Goal: Information Seeking & Learning: Learn about a topic

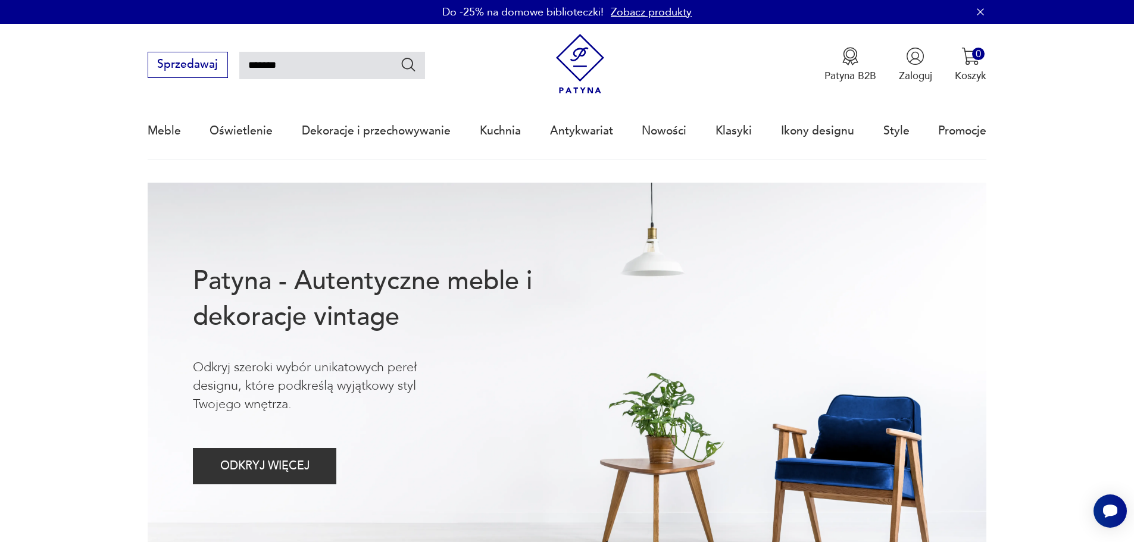
type input "*******"
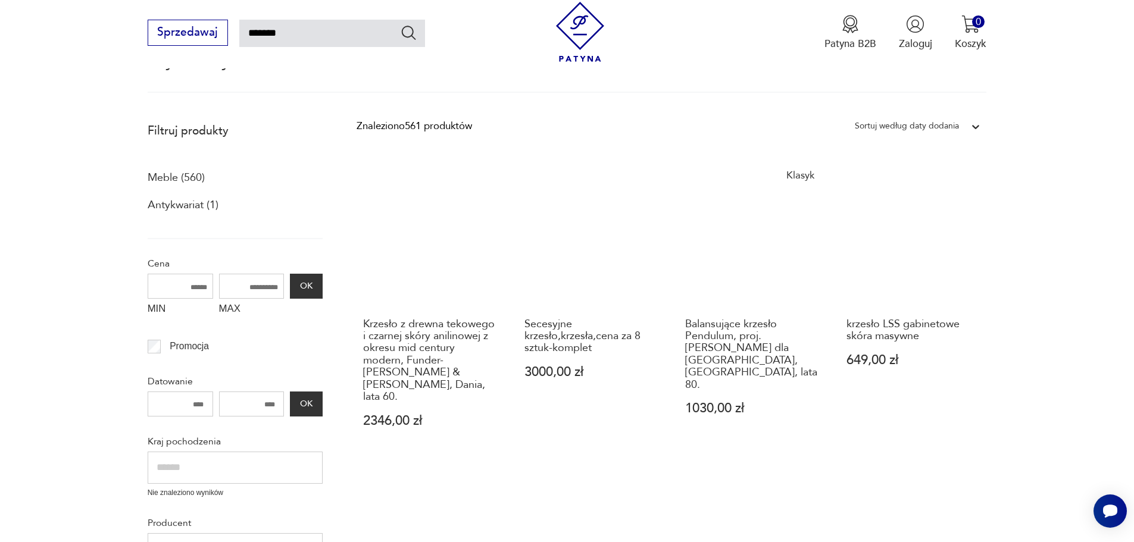
scroll to position [68, 0]
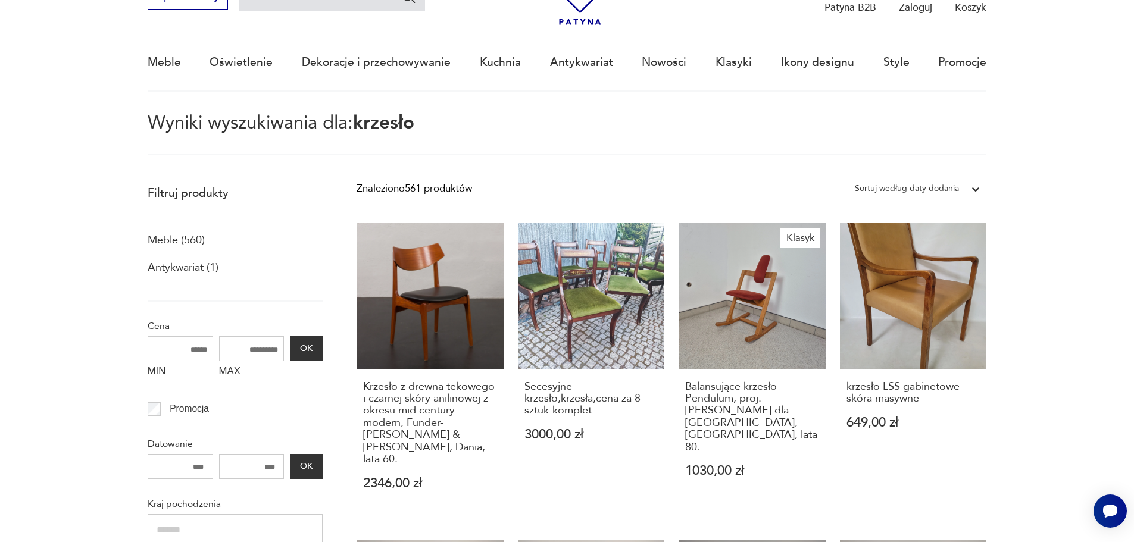
click at [176, 242] on p "Meble (560)" at bounding box center [176, 240] width 57 height 20
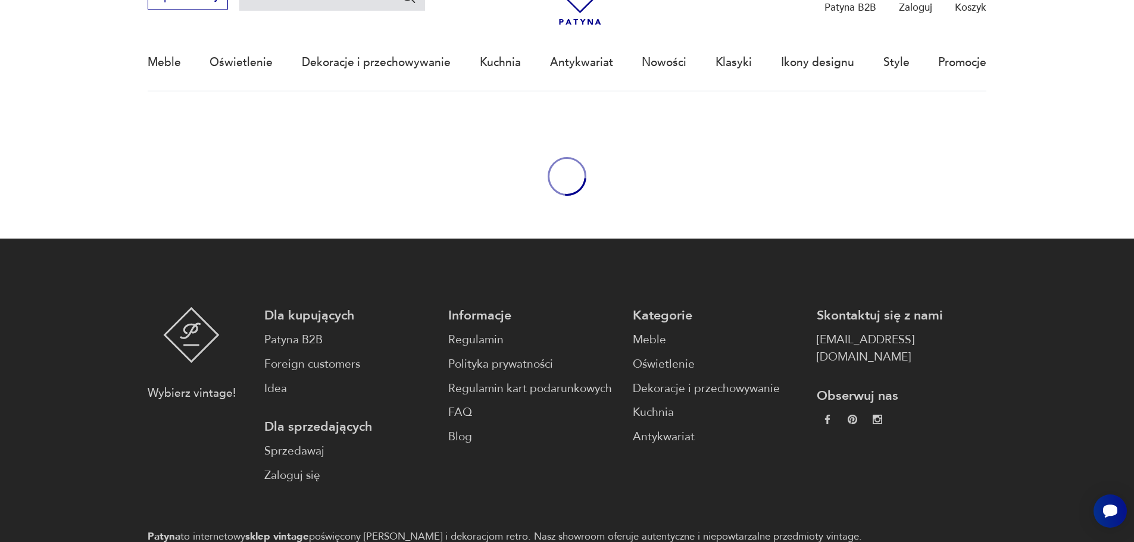
type input "*******"
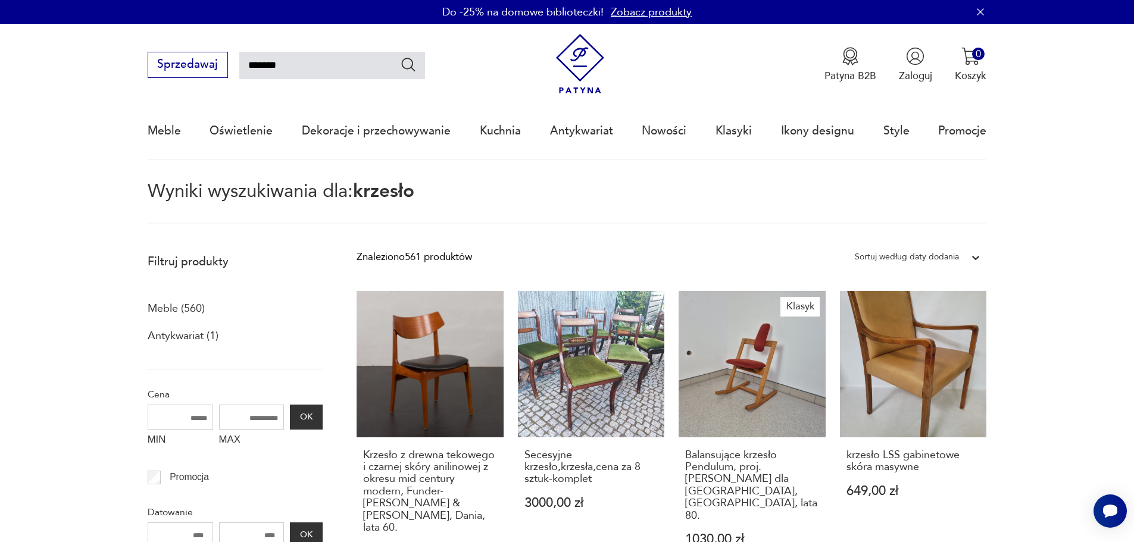
click at [298, 69] on input "*******" at bounding box center [332, 65] width 186 height 27
type input "**********"
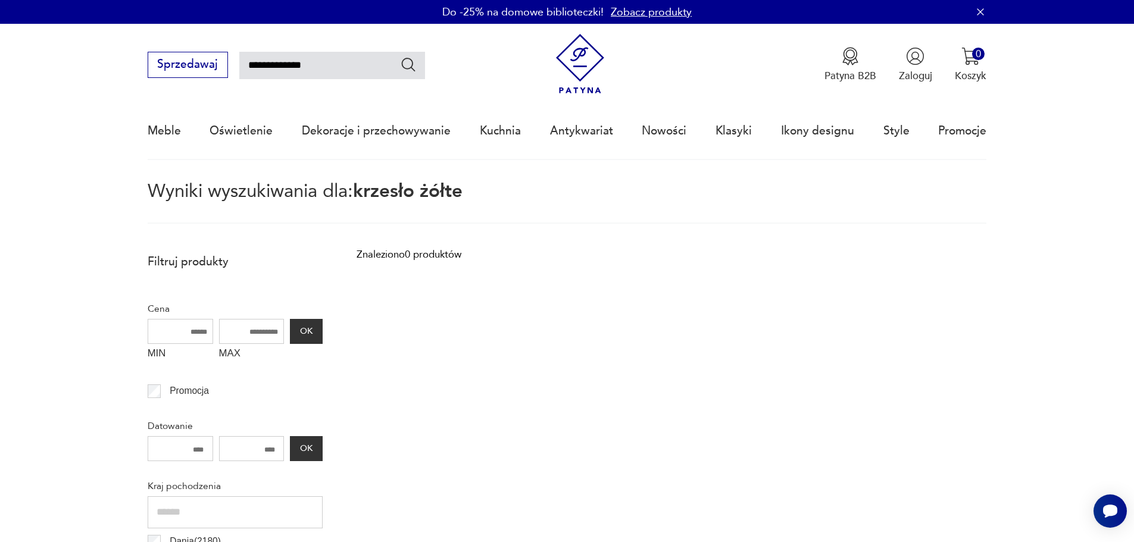
click at [300, 67] on input "**********" at bounding box center [332, 65] width 186 height 27
type input "**********"
drag, startPoint x: 314, startPoint y: 58, endPoint x: 273, endPoint y: 58, distance: 41.1
click at [273, 58] on input "**********" at bounding box center [332, 65] width 186 height 27
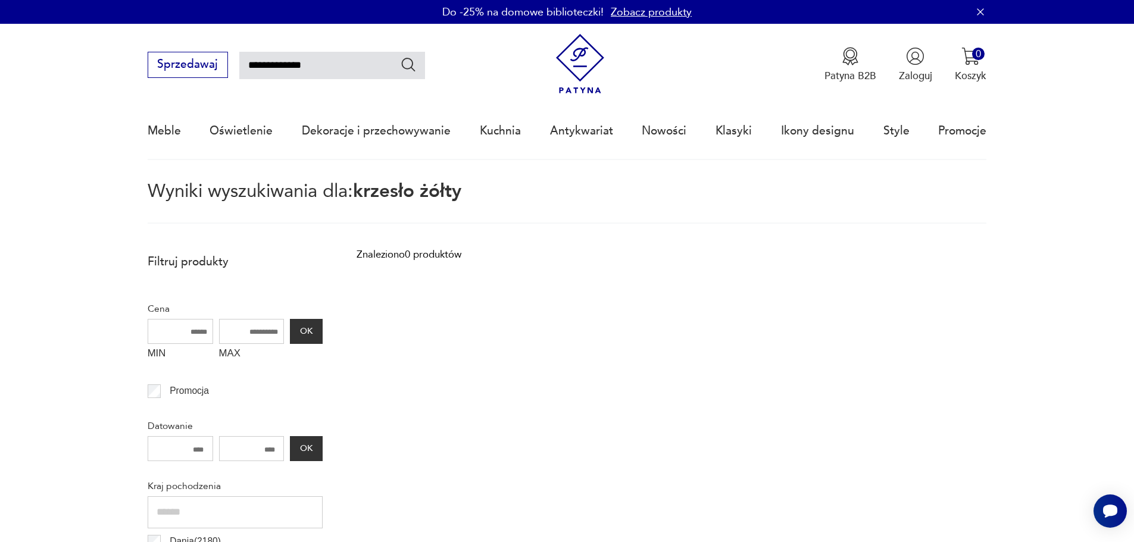
click at [129, 124] on nav "**********" at bounding box center [567, 92] width 1134 height 136
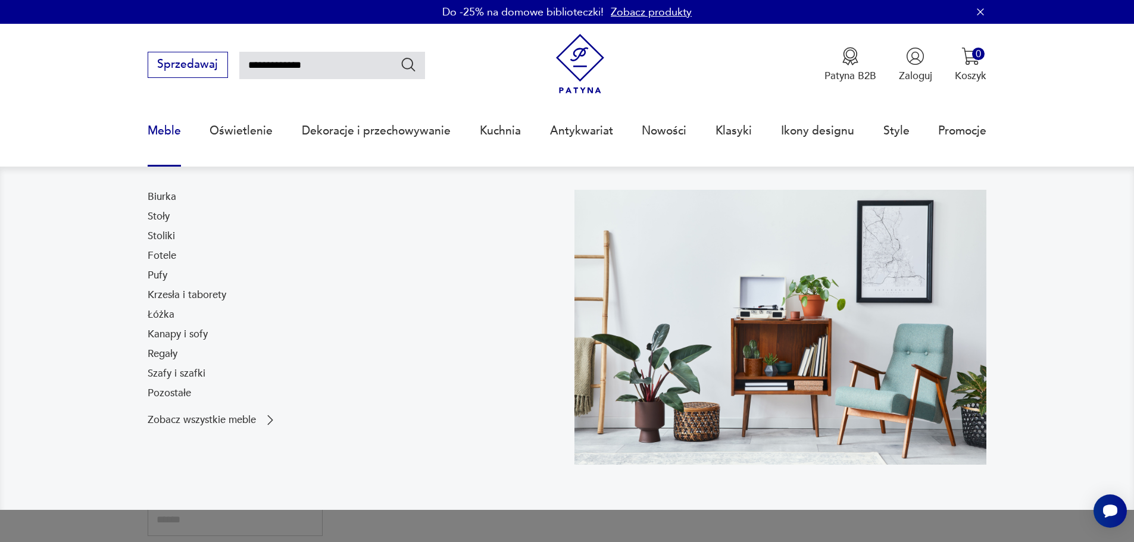
click at [153, 132] on link "Meble" at bounding box center [164, 131] width 33 height 55
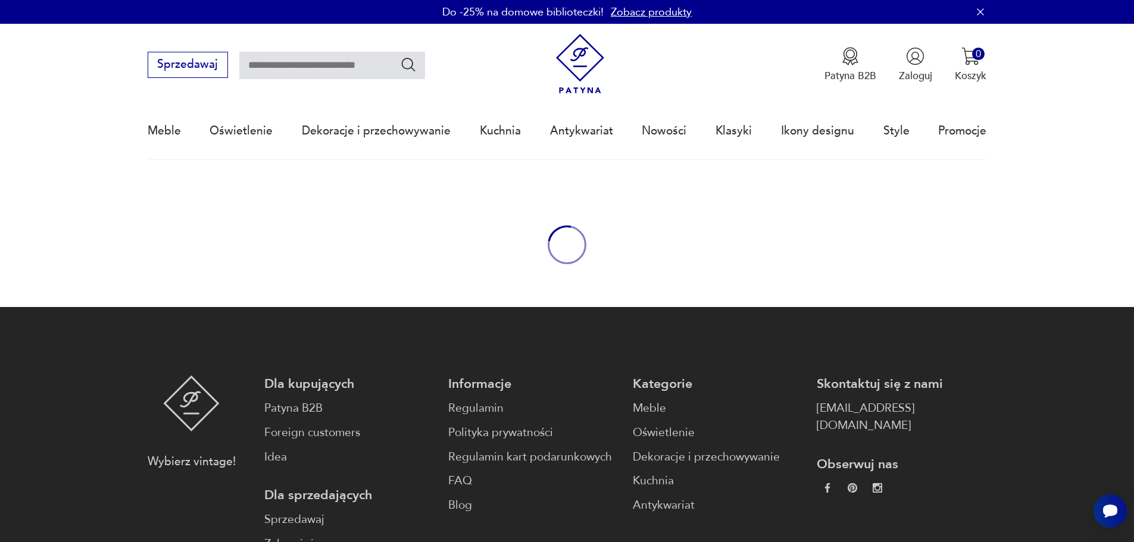
scroll to position [39, 0]
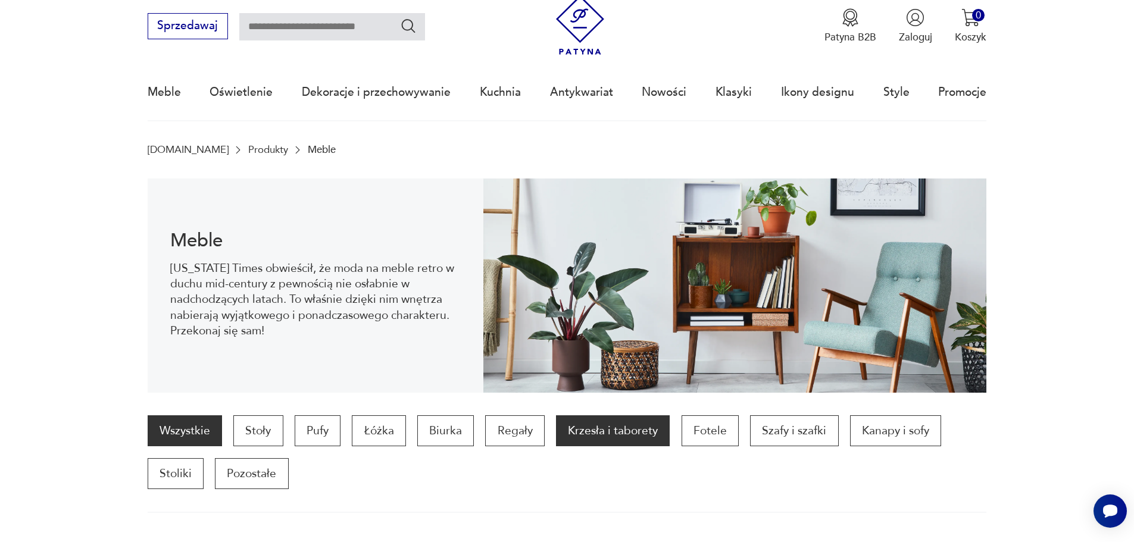
click at [600, 440] on p "Krzesła i taborety" at bounding box center [613, 431] width 114 height 31
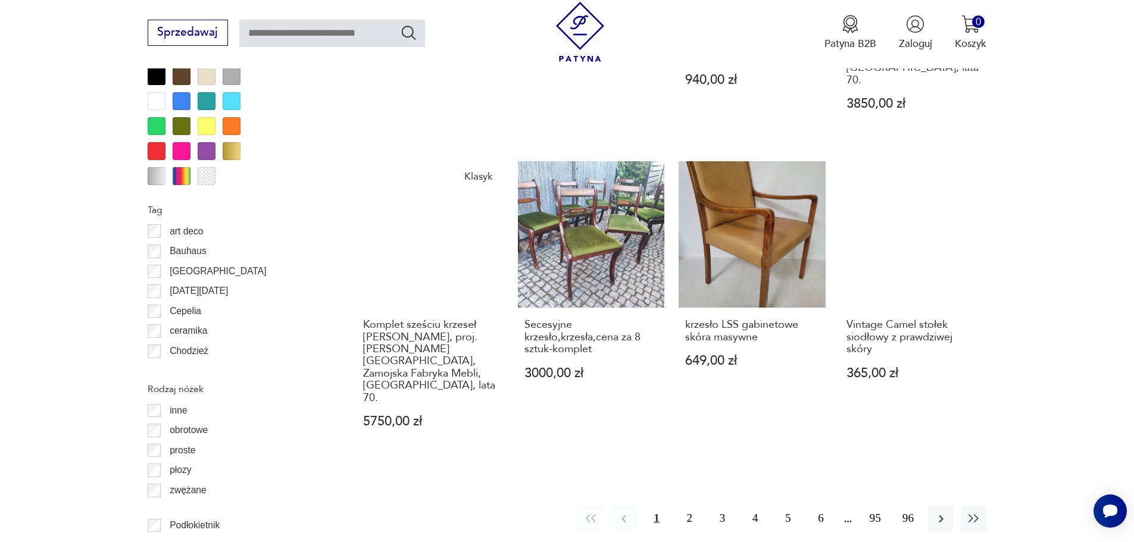
scroll to position [1468, 0]
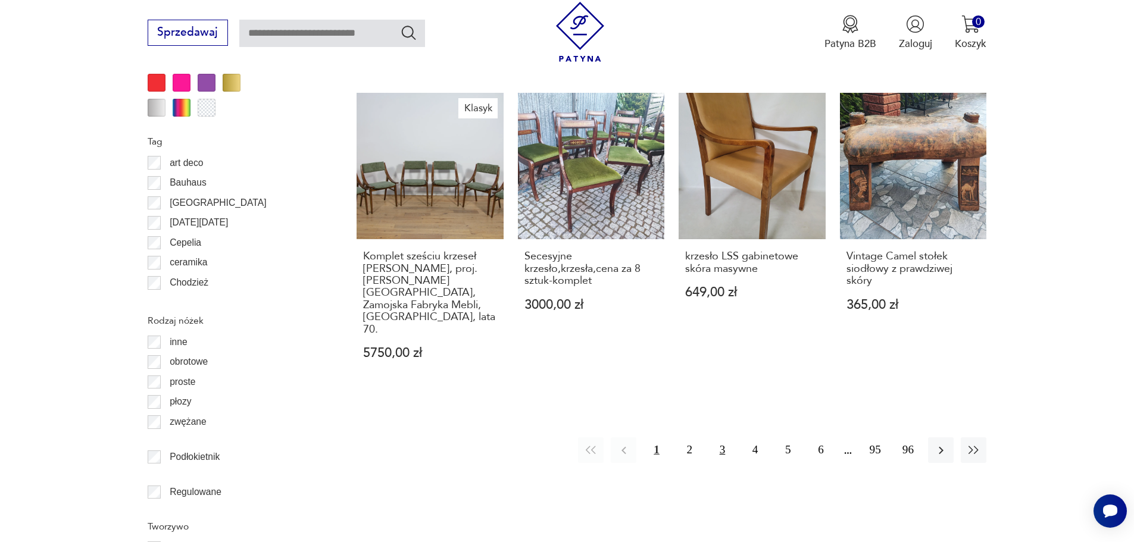
click at [726, 438] on button "3" at bounding box center [723, 451] width 26 height 26
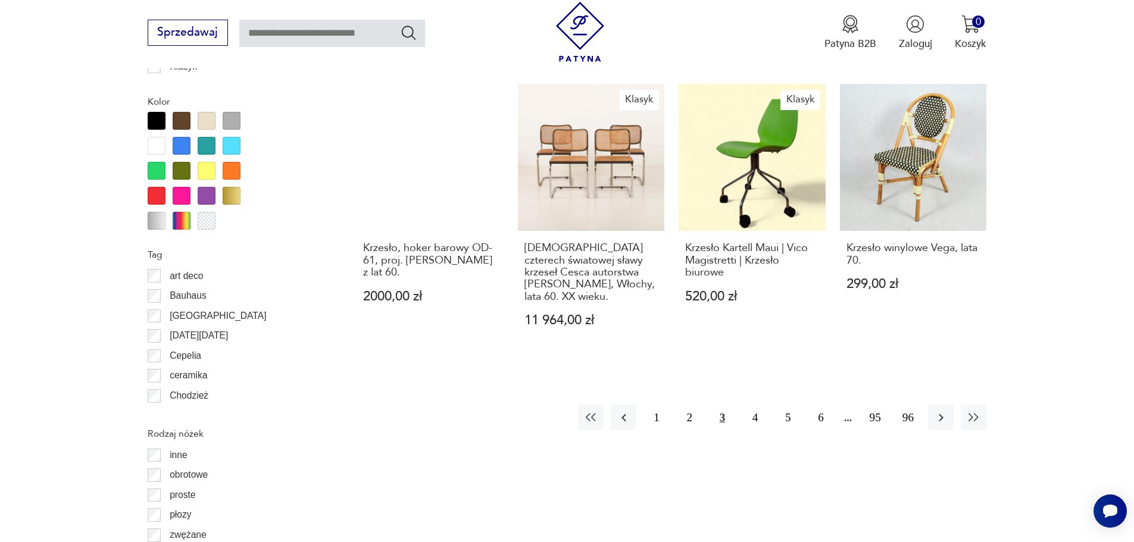
scroll to position [1528, 0]
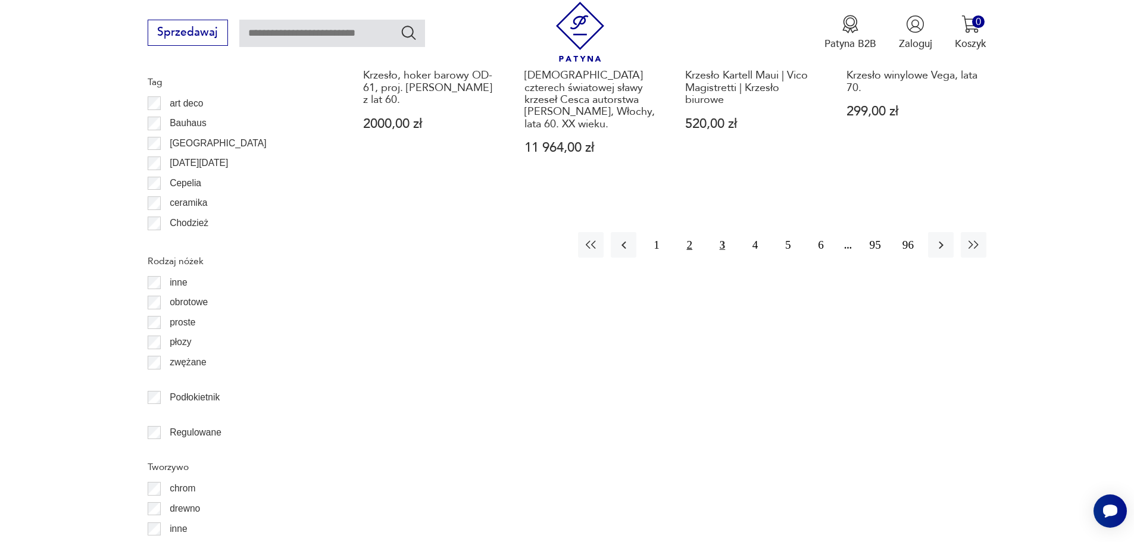
click at [694, 232] on button "2" at bounding box center [690, 245] width 26 height 26
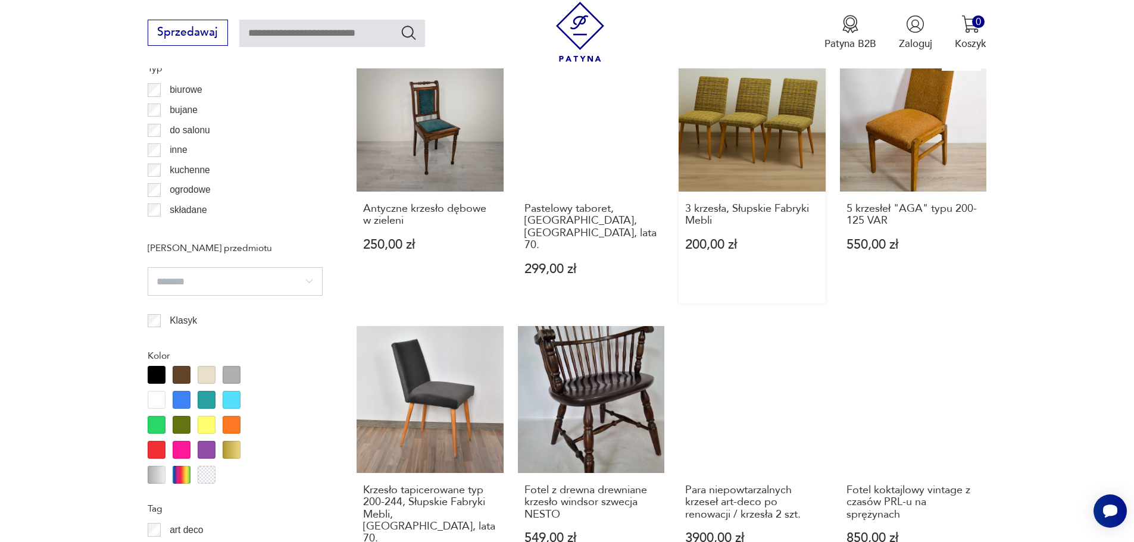
scroll to position [1230, 0]
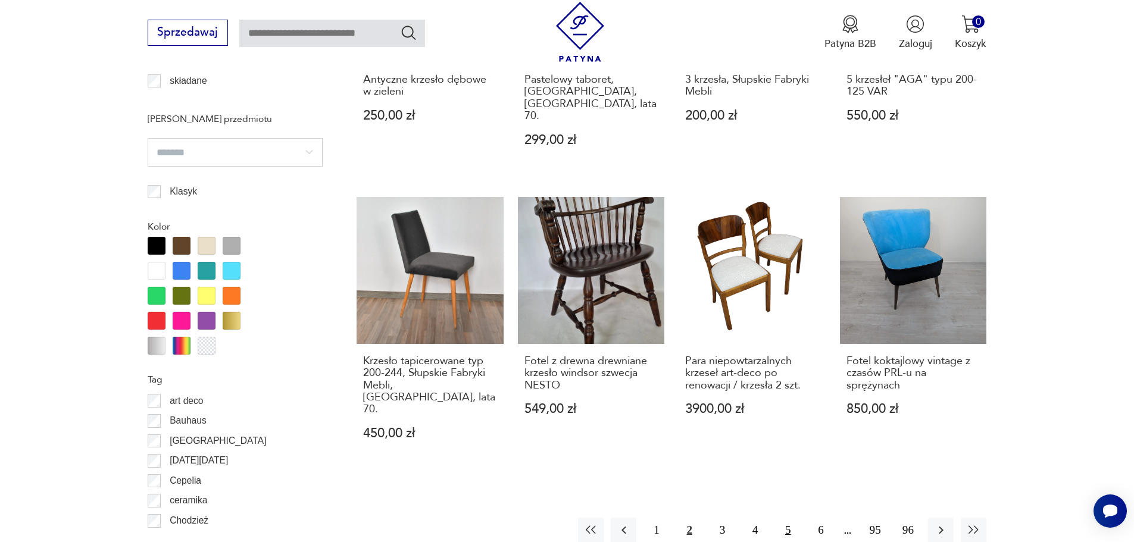
click at [784, 518] on button "5" at bounding box center [788, 531] width 26 height 26
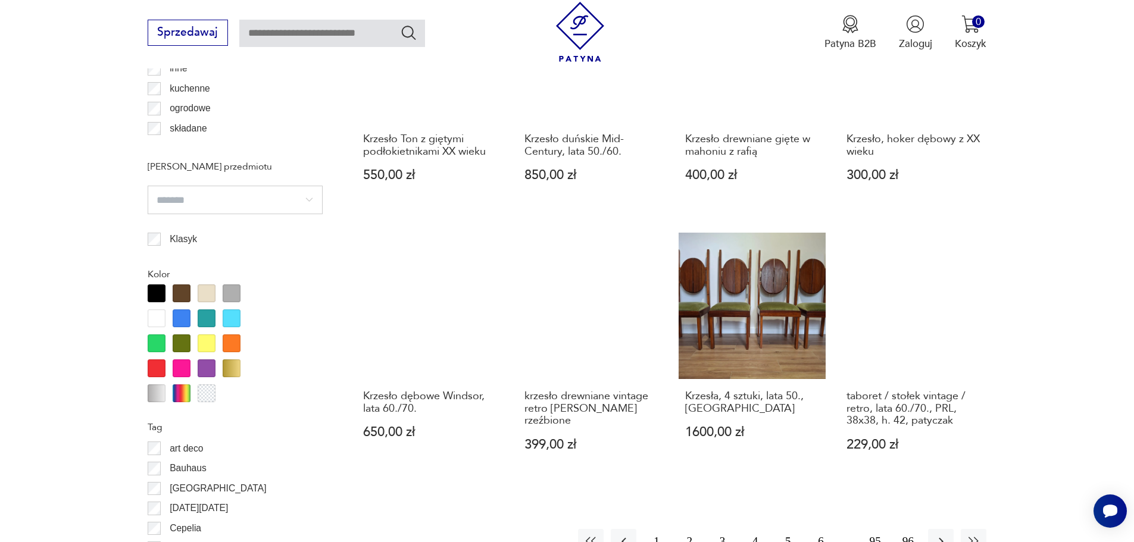
scroll to position [1290, 0]
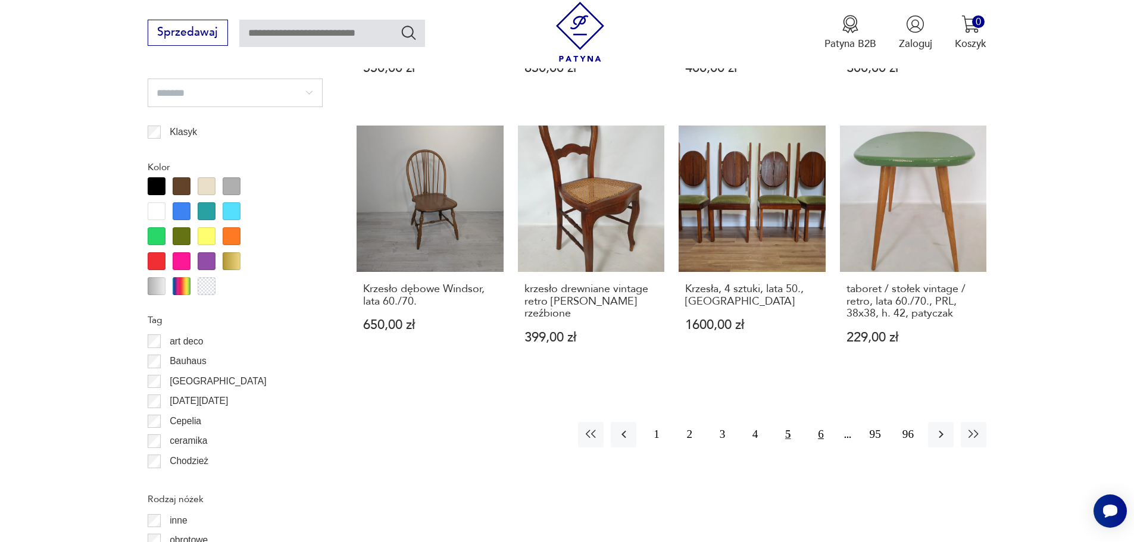
click at [809, 426] on button "6" at bounding box center [821, 435] width 26 height 26
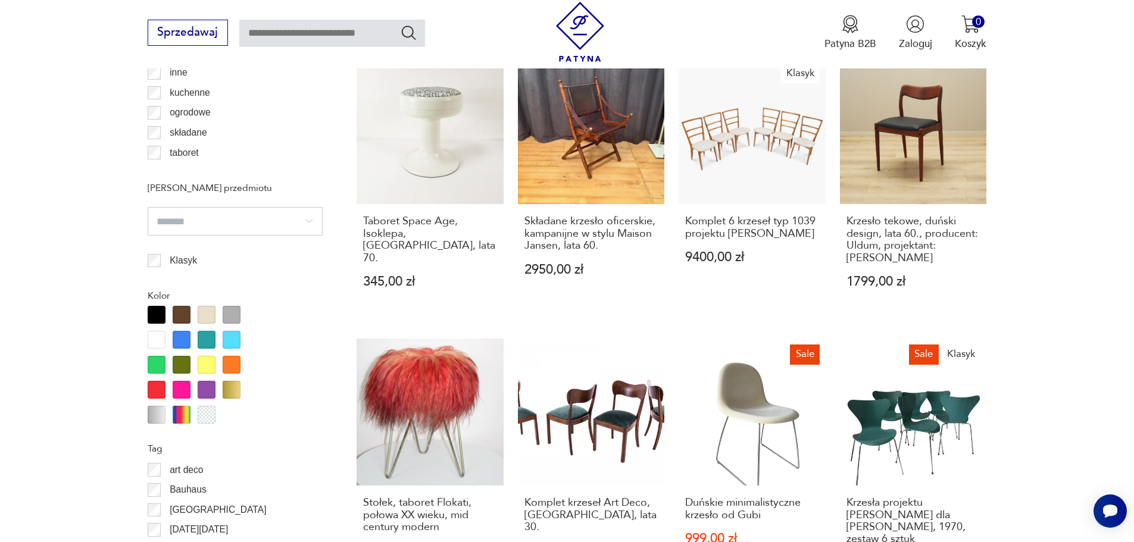
scroll to position [1290, 0]
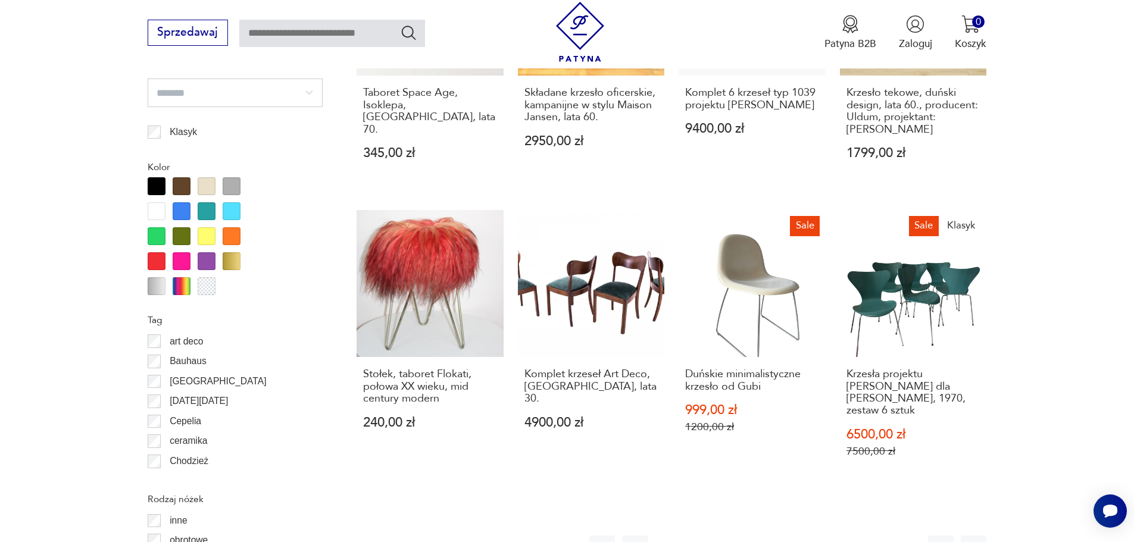
click at [205, 238] on div at bounding box center [207, 236] width 18 height 18
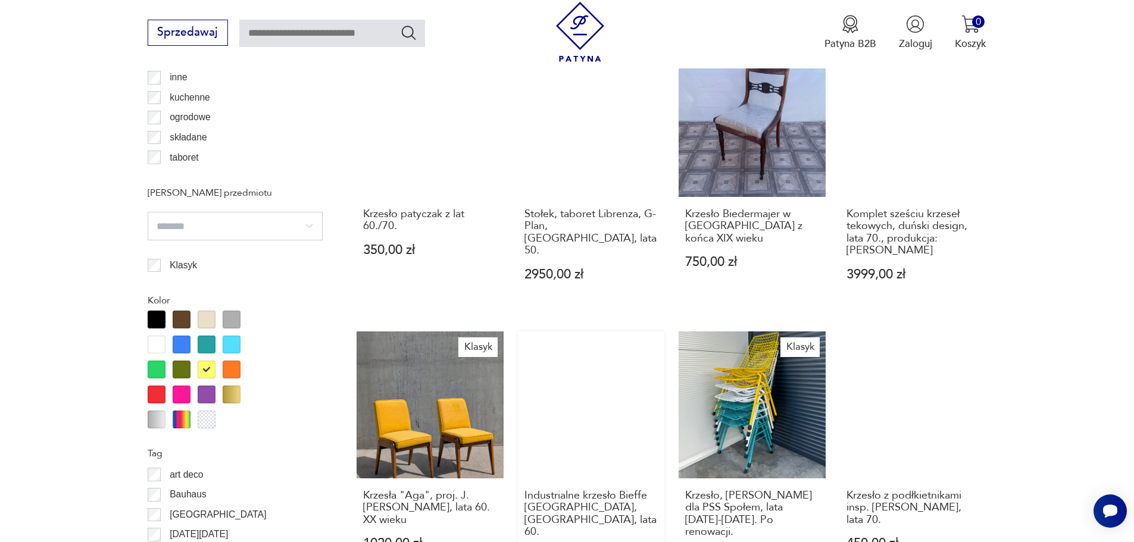
scroll to position [1230, 0]
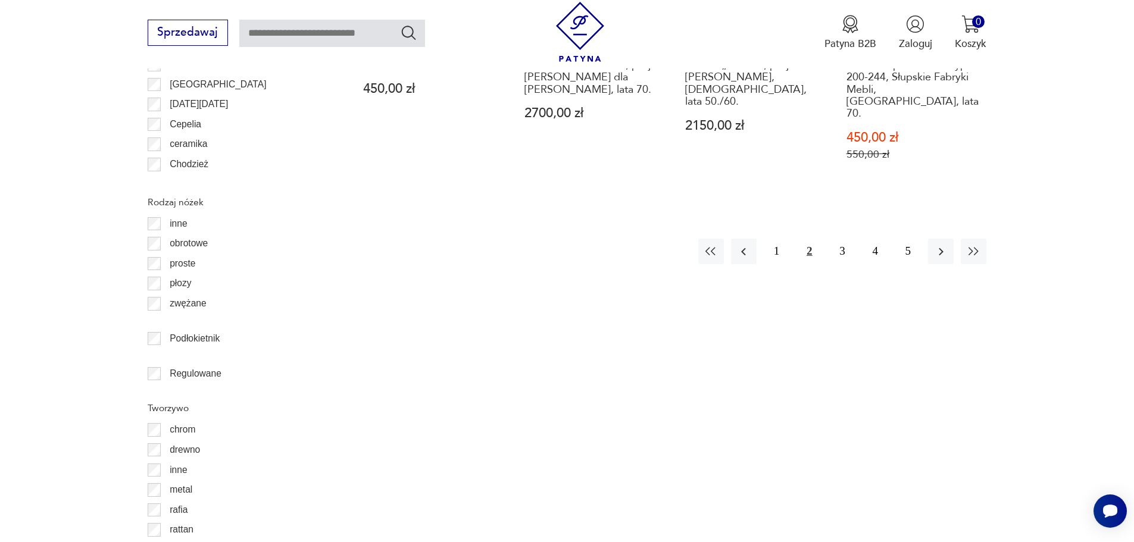
scroll to position [1587, 0]
click at [845, 238] on button "3" at bounding box center [842, 251] width 26 height 26
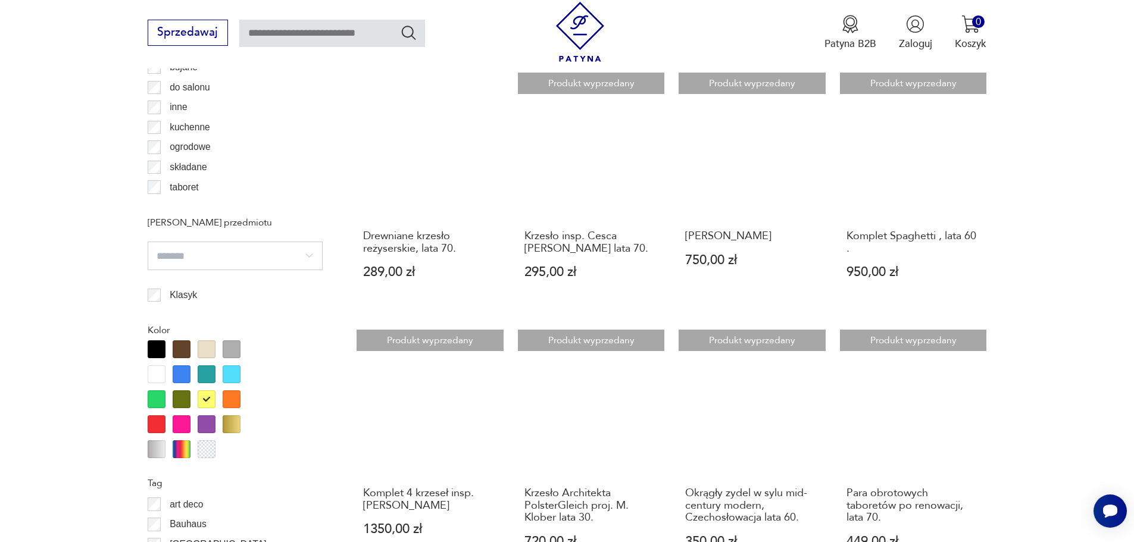
scroll to position [1349, 0]
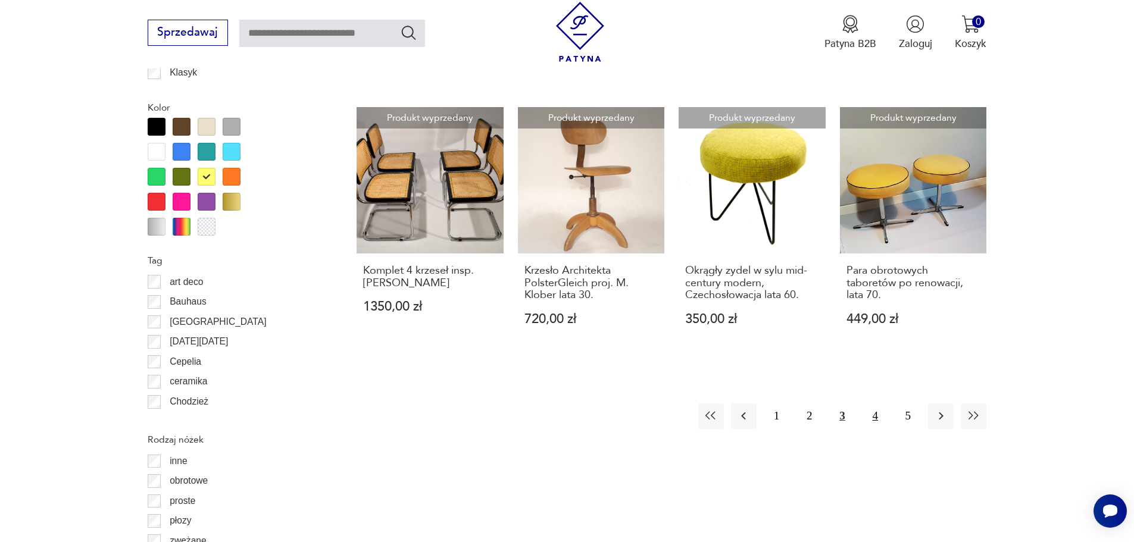
click at [873, 404] on button "4" at bounding box center [876, 417] width 26 height 26
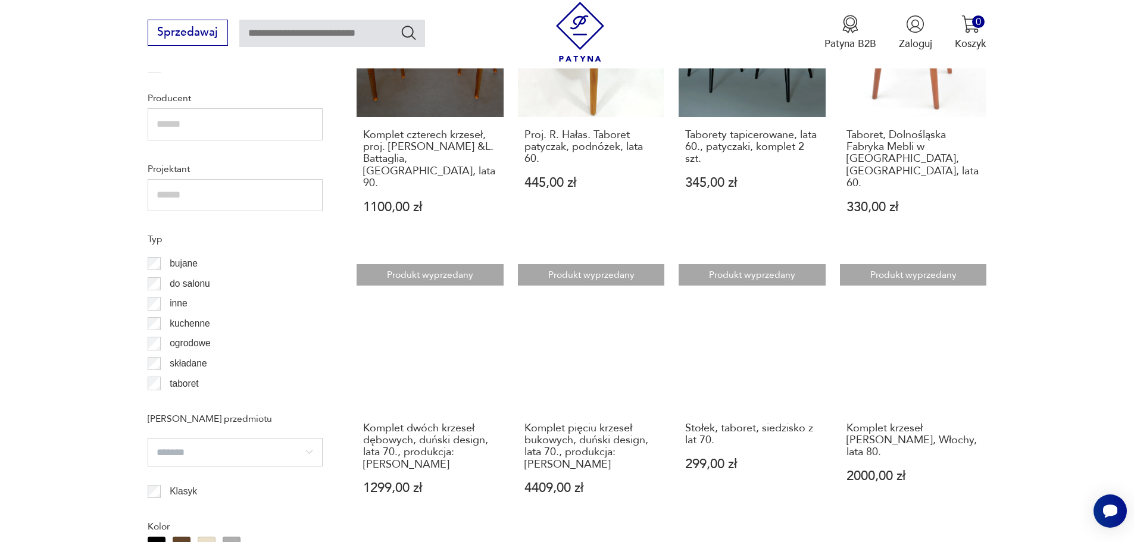
scroll to position [1052, 0]
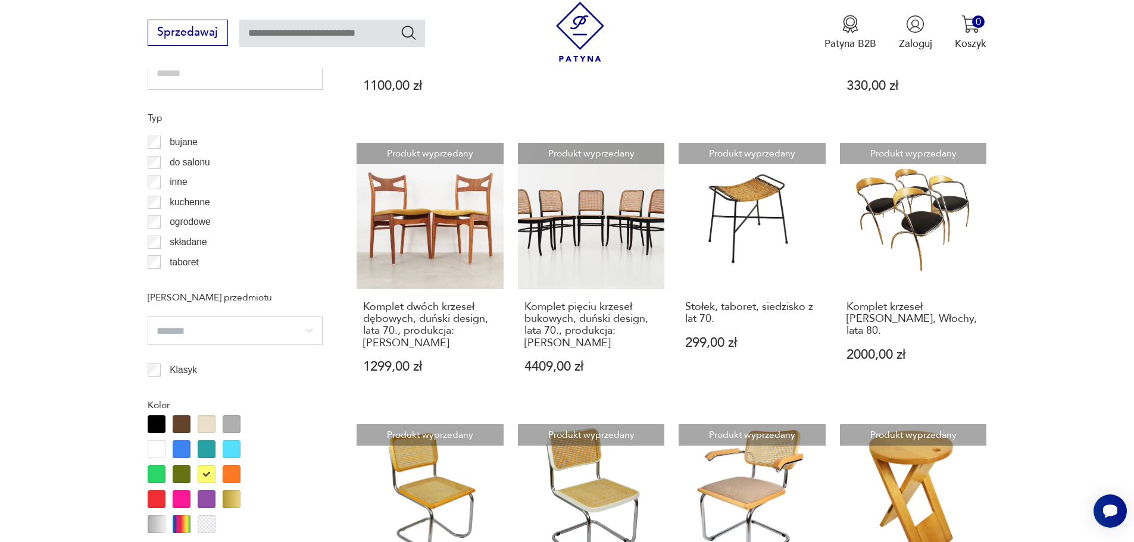
click at [202, 474] on div at bounding box center [207, 475] width 18 height 18
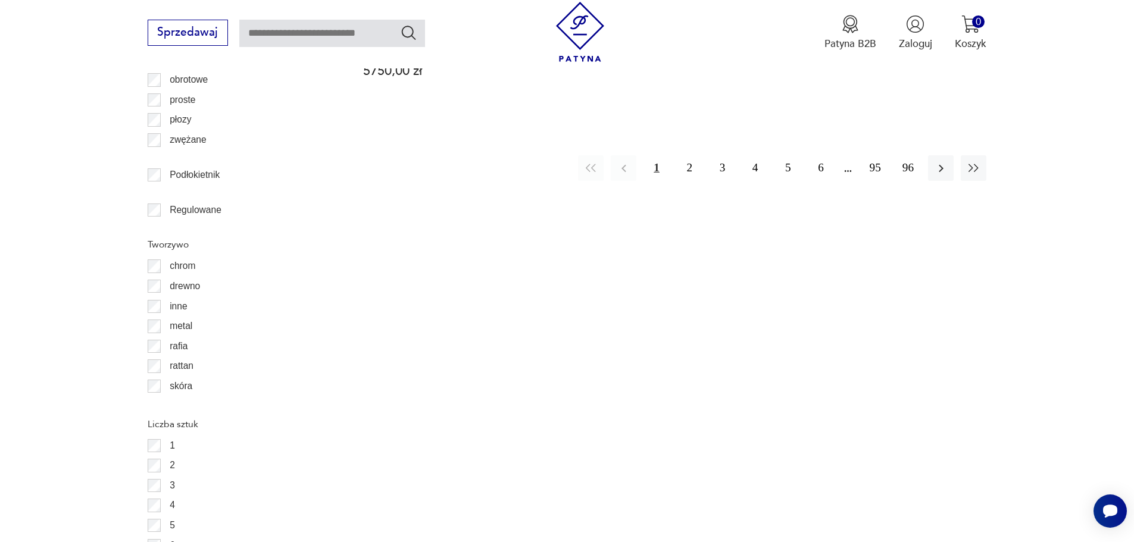
scroll to position [57, 0]
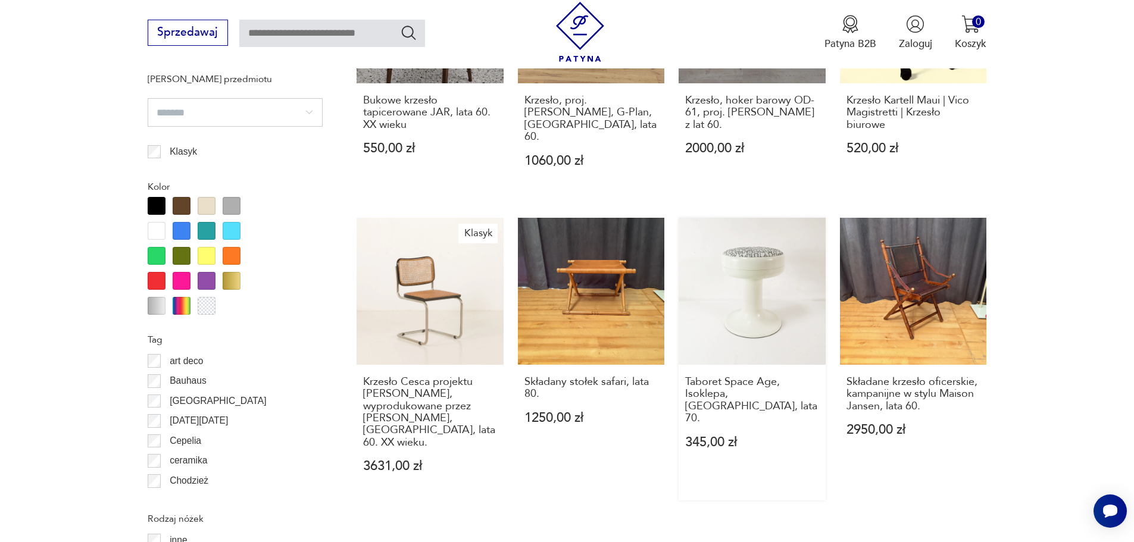
scroll to position [1349, 0]
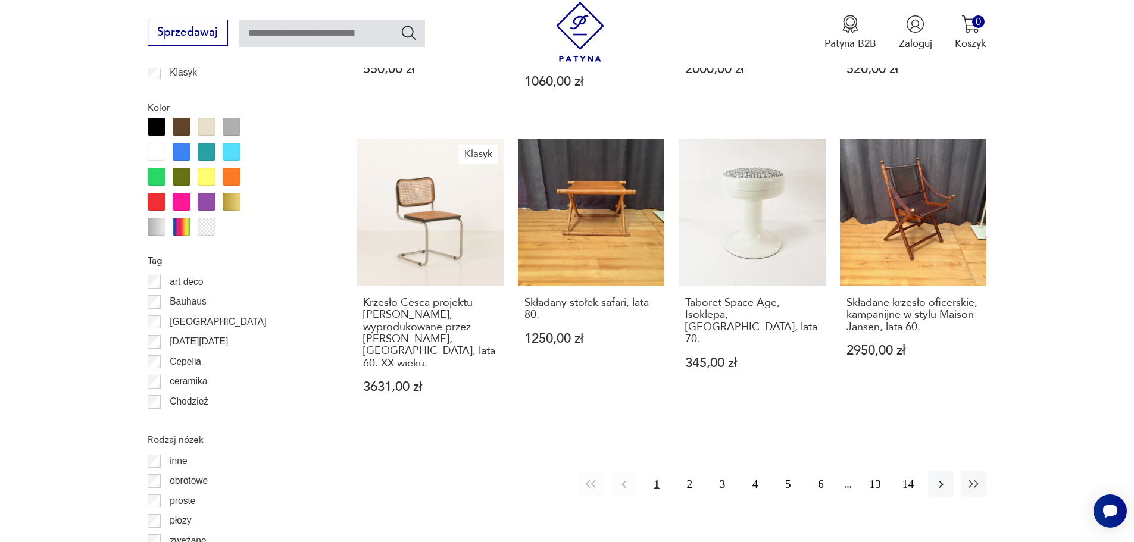
drag, startPoint x: 743, startPoint y: 272, endPoint x: 715, endPoint y: 273, distance: 27.4
click at [715, 297] on h3 "Taboret Space Age, Isoklepa, [GEOGRAPHIC_DATA], lata 70." at bounding box center [752, 321] width 134 height 49
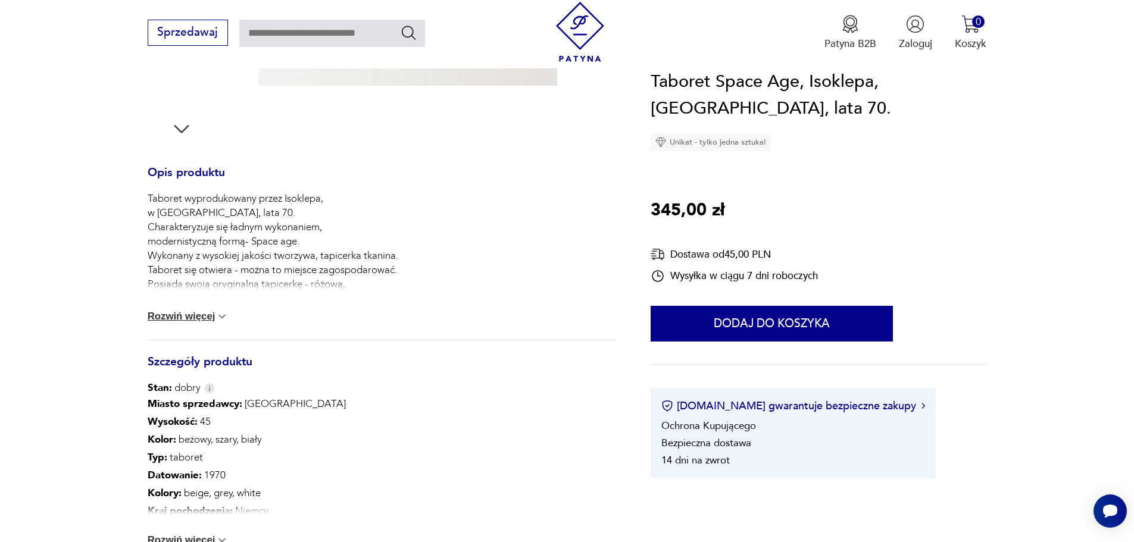
scroll to position [476, 0]
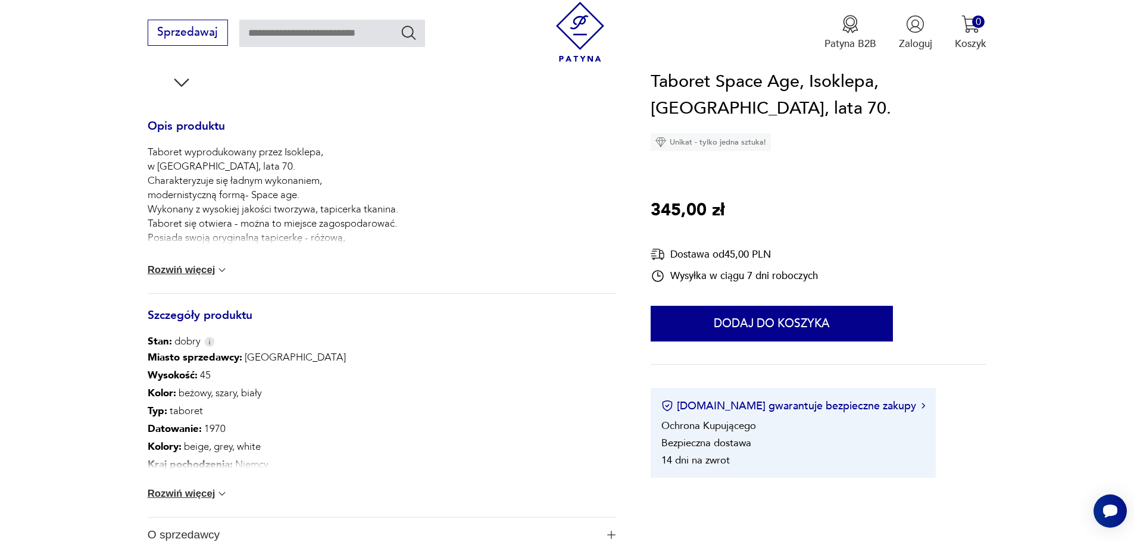
click at [213, 492] on button "Rozwiń więcej" at bounding box center [188, 494] width 81 height 12
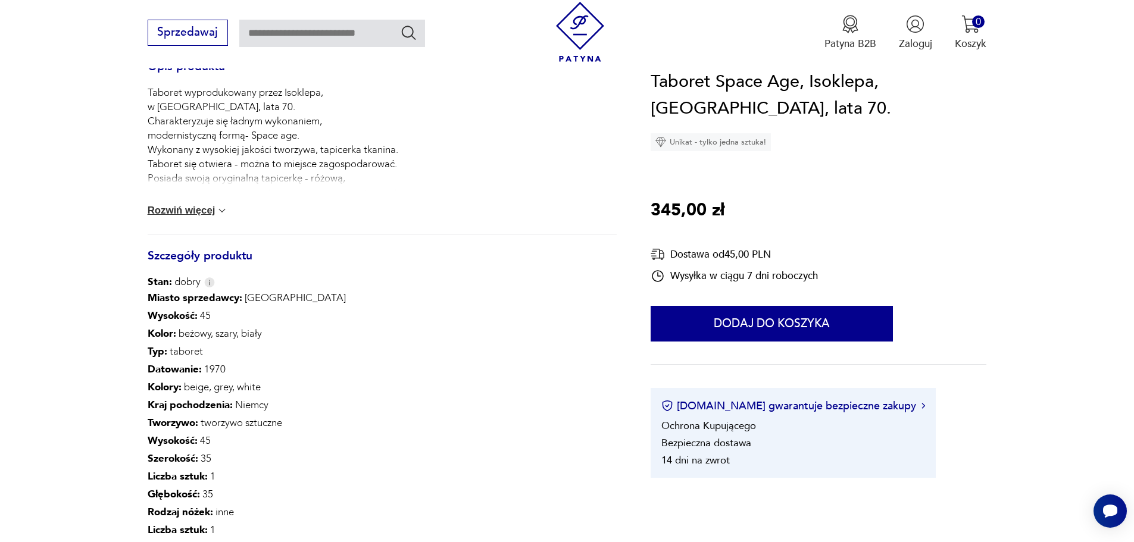
scroll to position [595, 0]
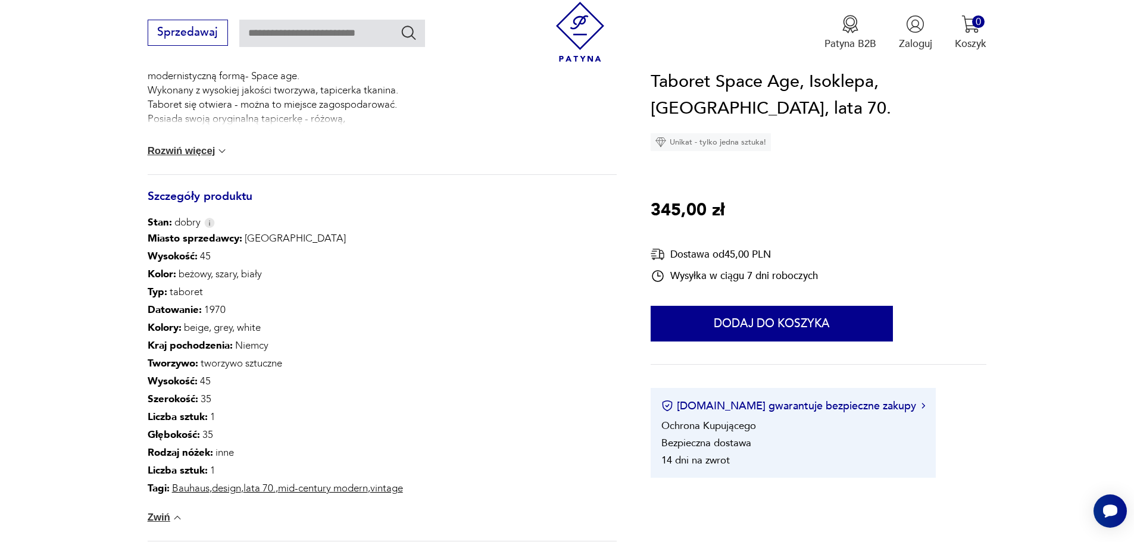
click at [270, 489] on link "lata 70." at bounding box center [260, 489] width 32 height 14
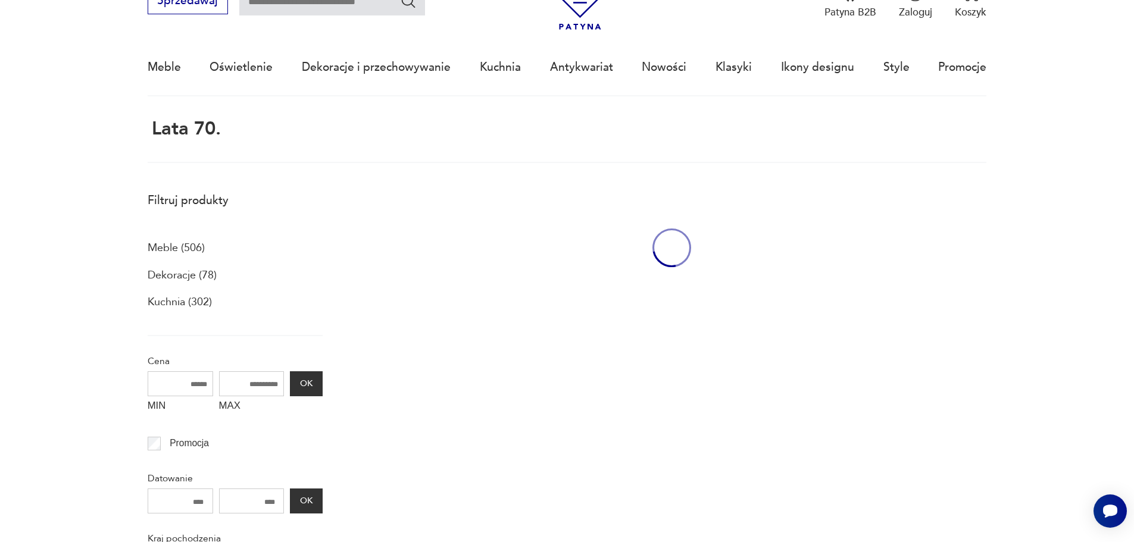
scroll to position [71, 0]
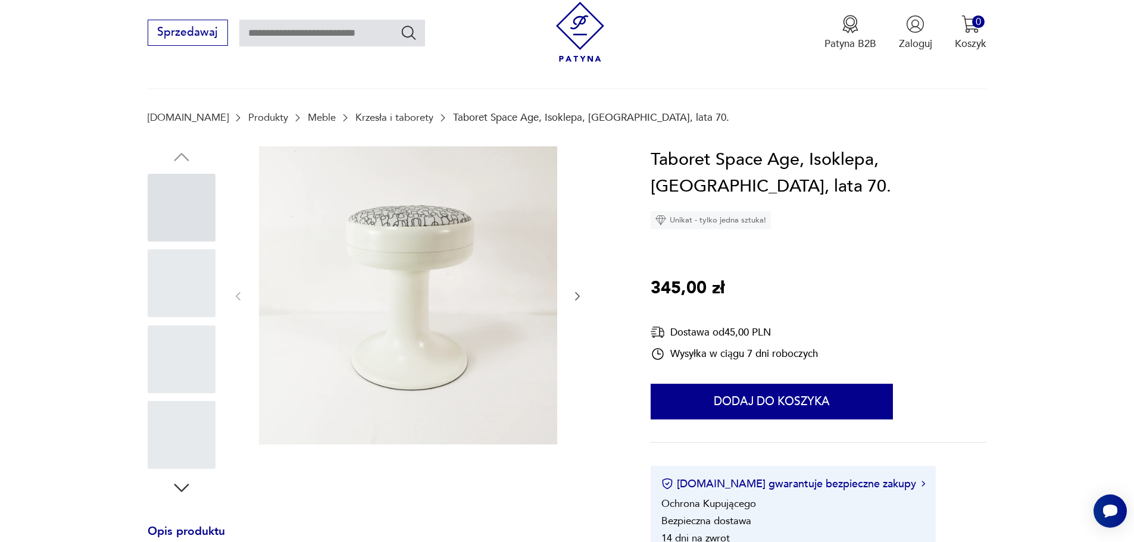
scroll to position [595, 0]
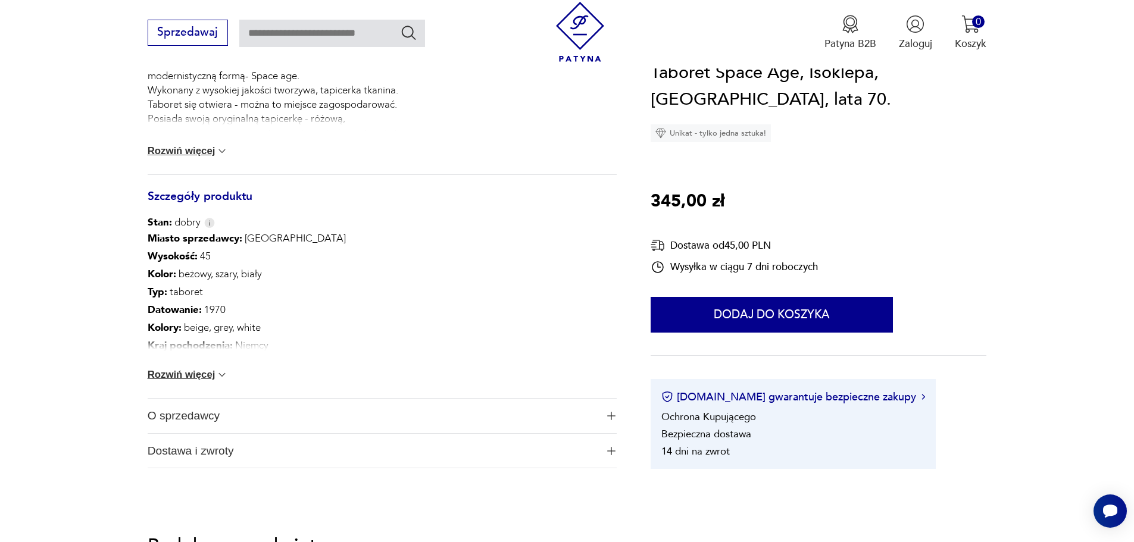
click at [173, 371] on button "Rozwiń więcej" at bounding box center [188, 375] width 81 height 12
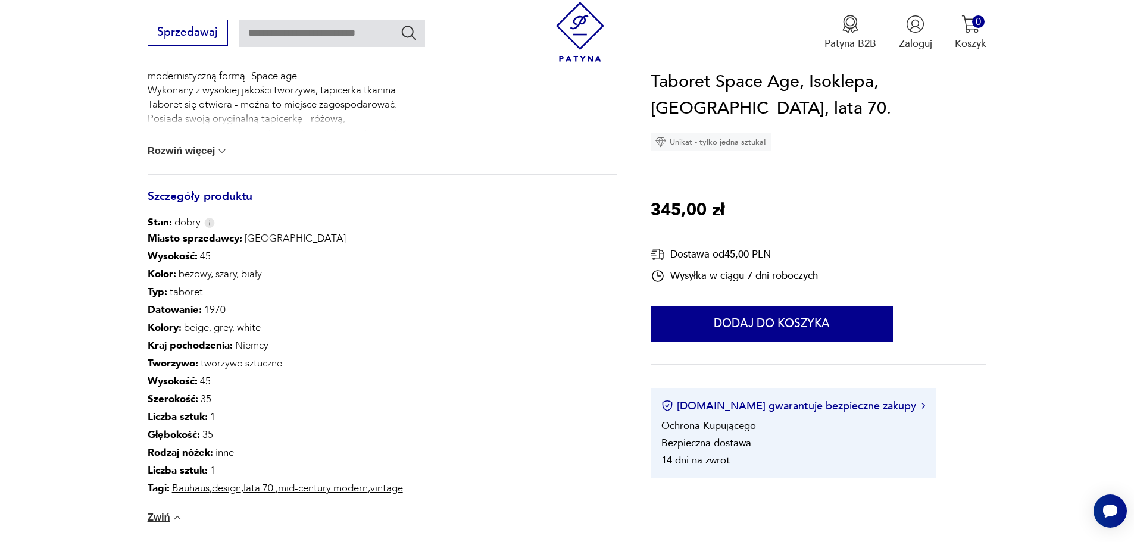
scroll to position [715, 0]
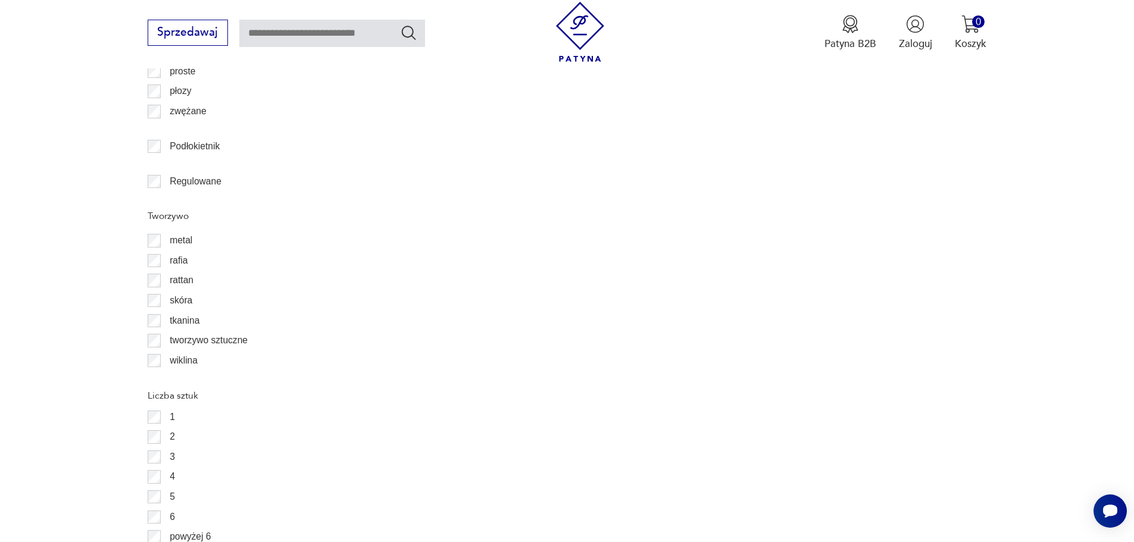
scroll to position [18, 0]
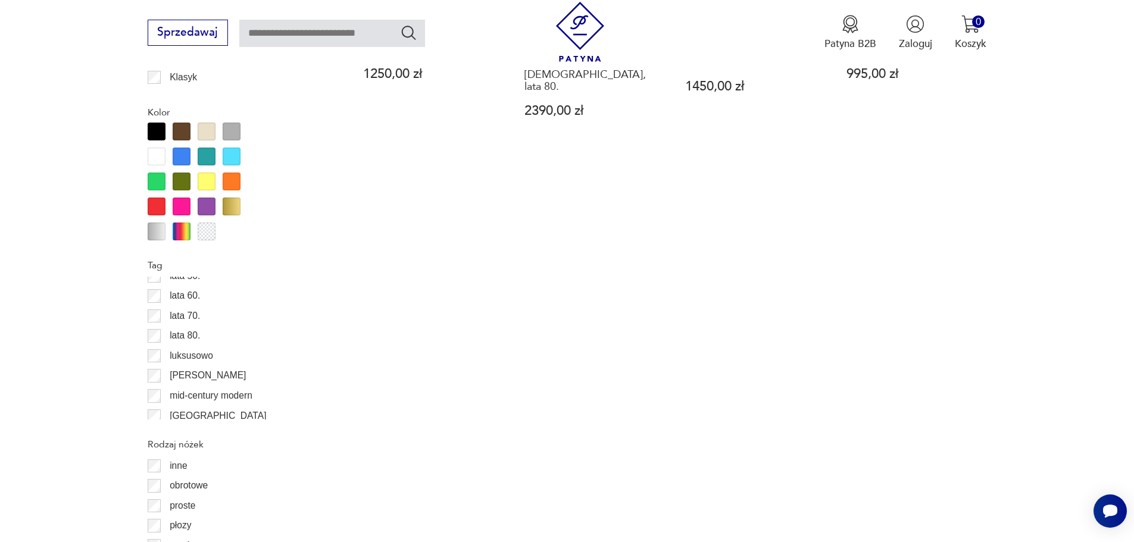
scroll to position [1349, 0]
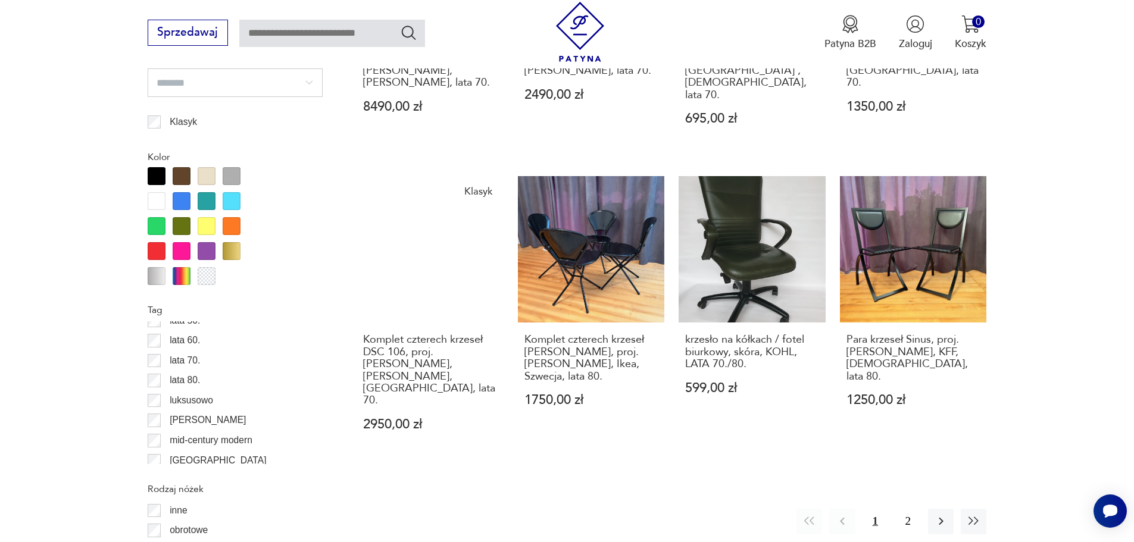
scroll to position [1349, 0]
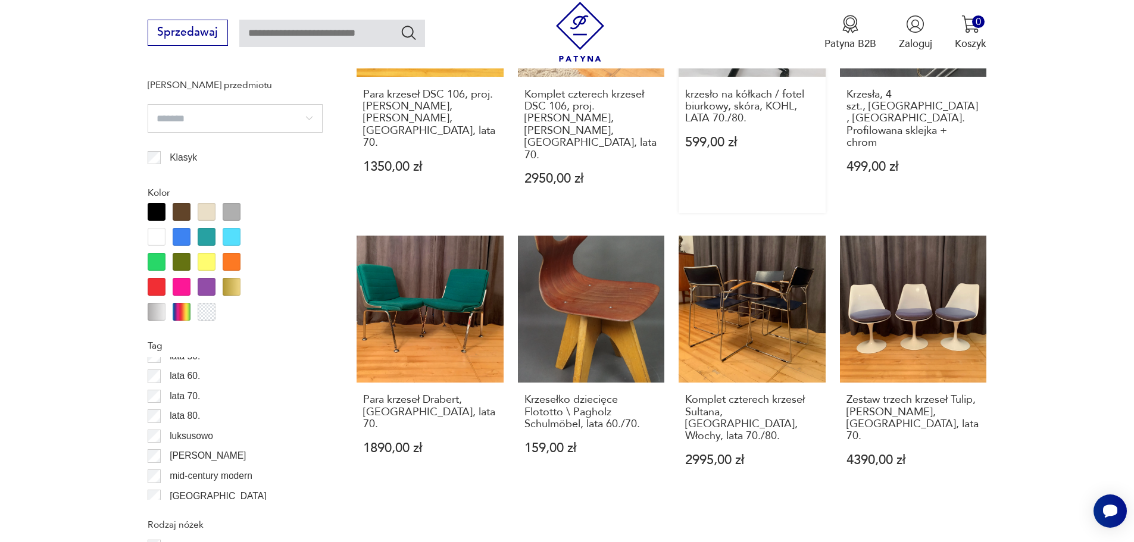
scroll to position [1290, 0]
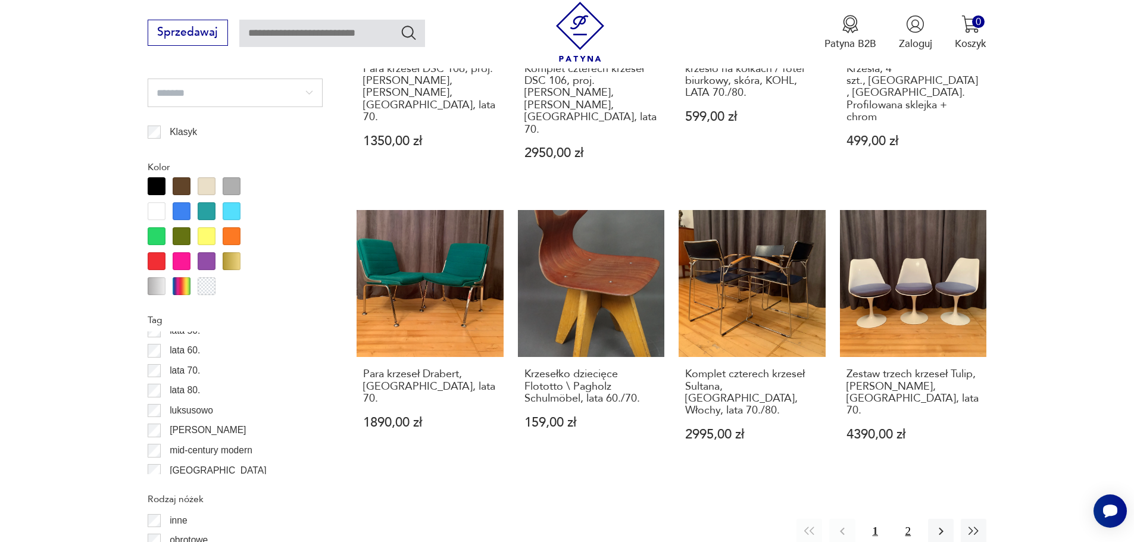
click at [904, 519] on button "2" at bounding box center [909, 532] width 26 height 26
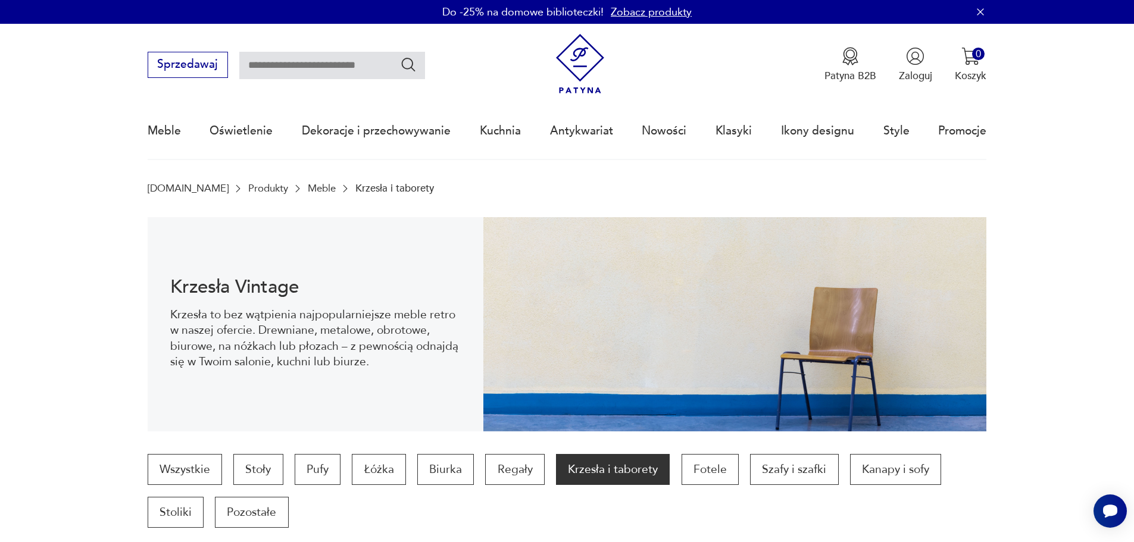
click at [344, 73] on input "text" at bounding box center [332, 65] width 186 height 27
type input "**********"
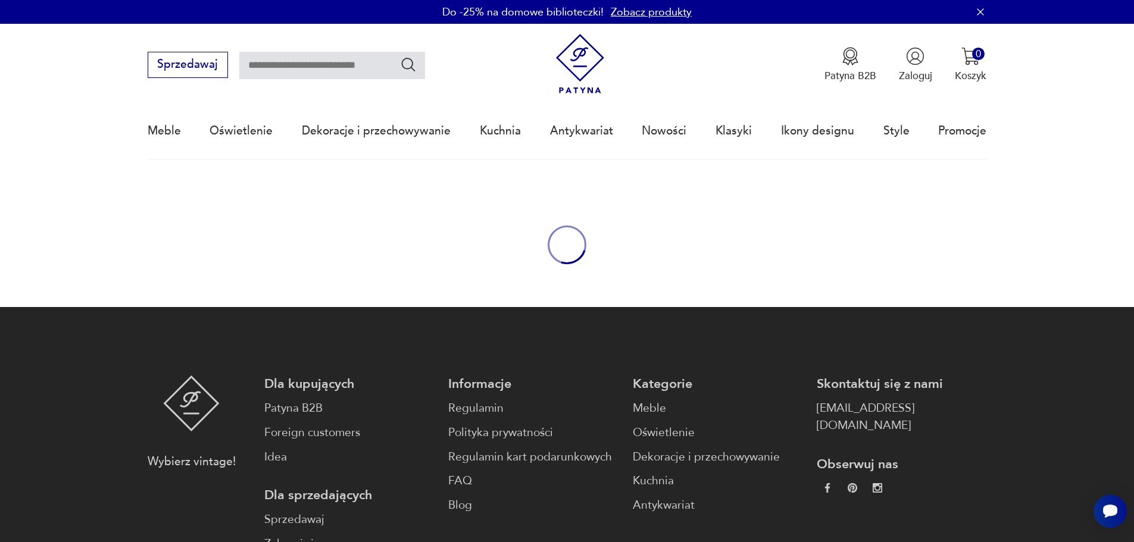
type input "**********"
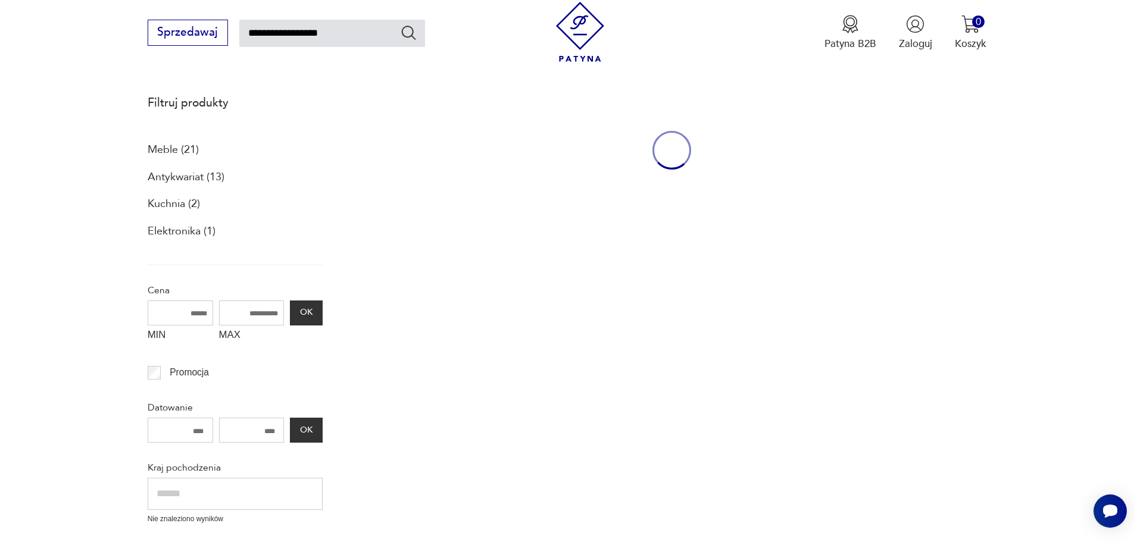
scroll to position [160, 0]
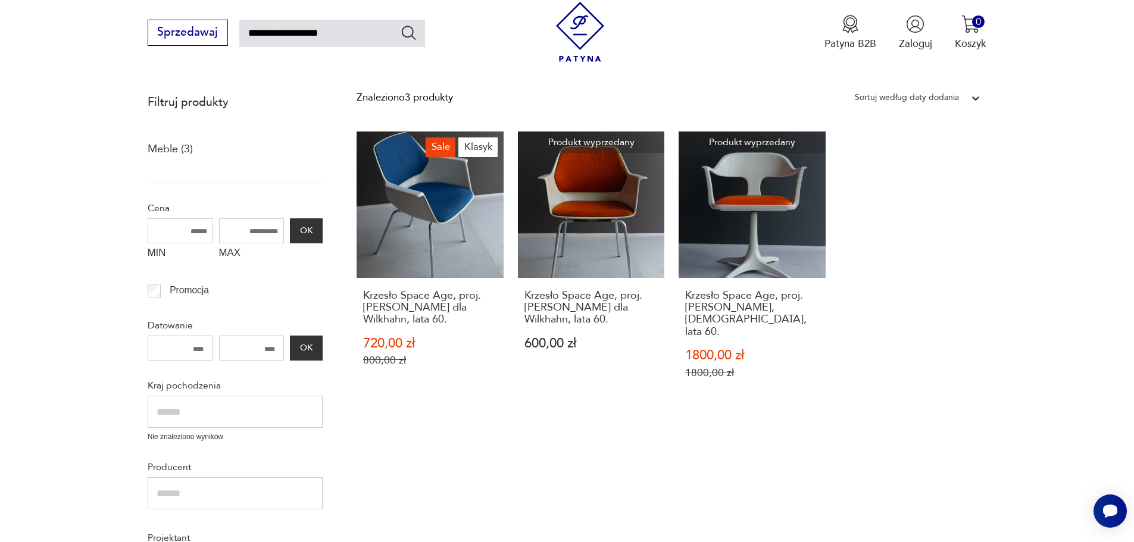
drag, startPoint x: 281, startPoint y: 32, endPoint x: 189, endPoint y: 13, distance: 93.8
click at [189, 13] on div "**********" at bounding box center [567, 34] width 1134 height 68
type input "*********"
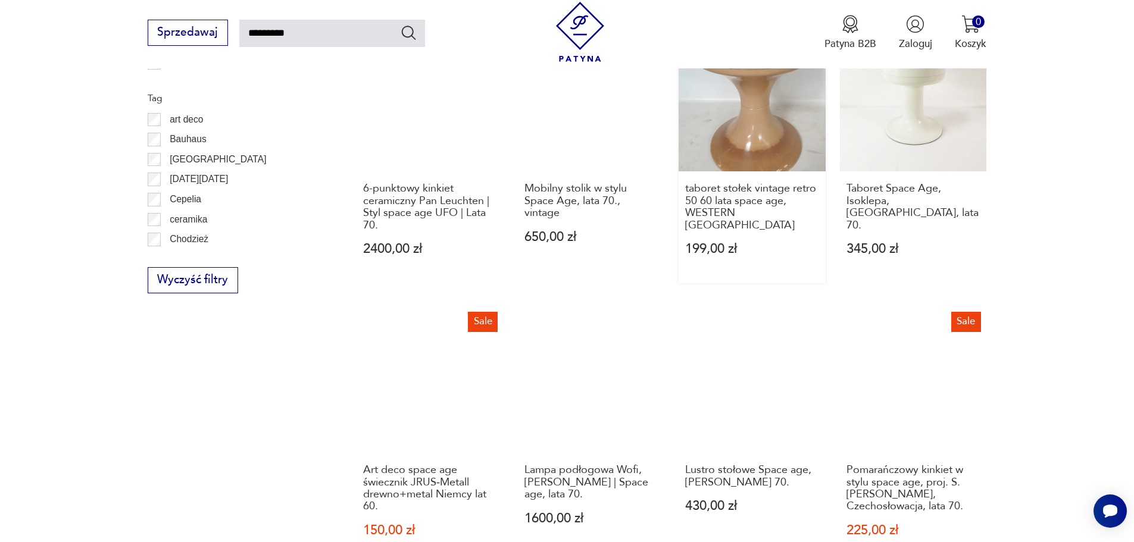
scroll to position [1021, 0]
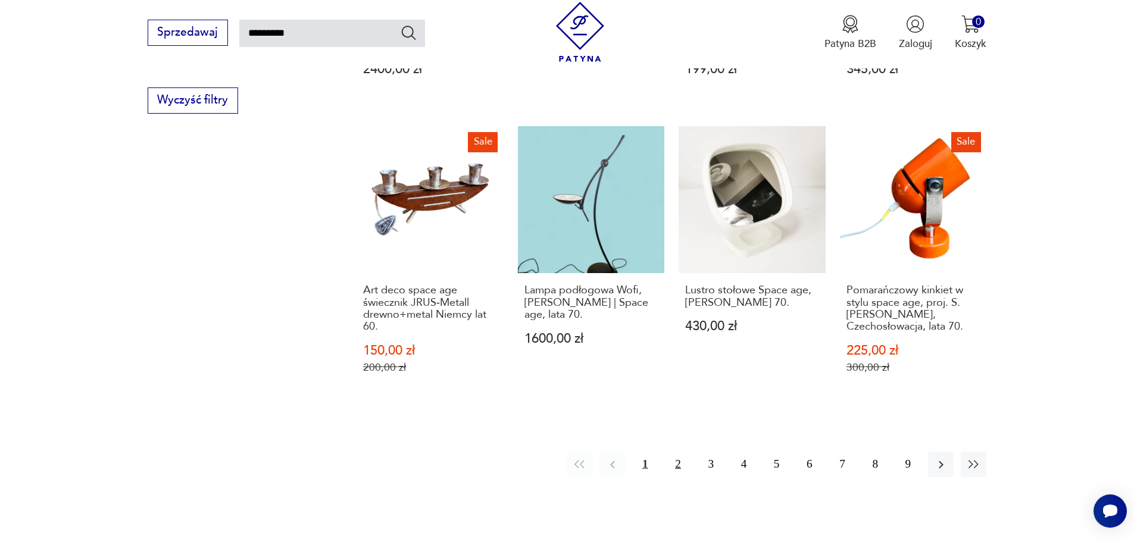
click at [677, 452] on button "2" at bounding box center [678, 465] width 26 height 26
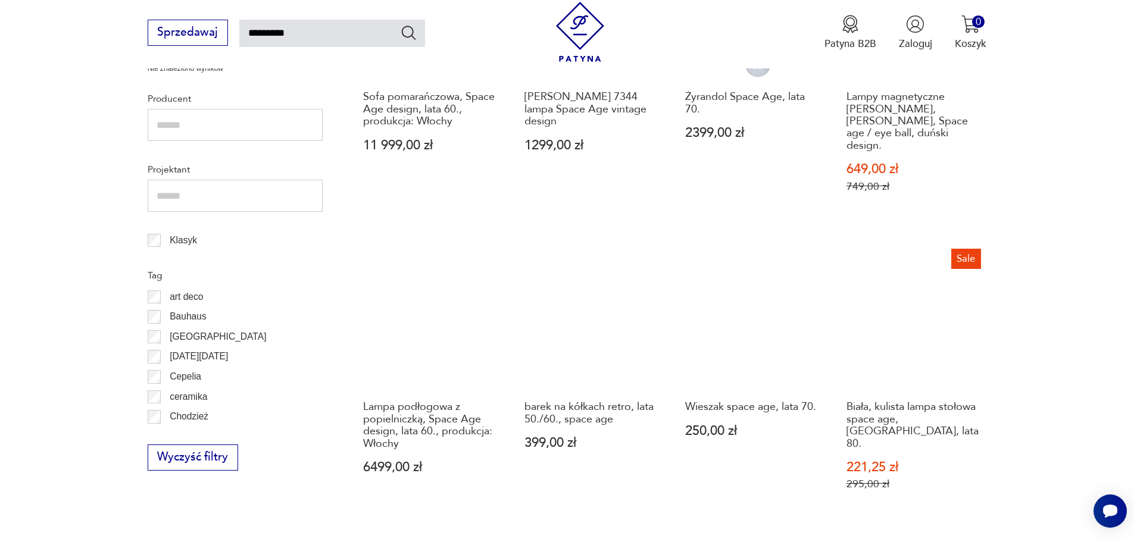
scroll to position [962, 0]
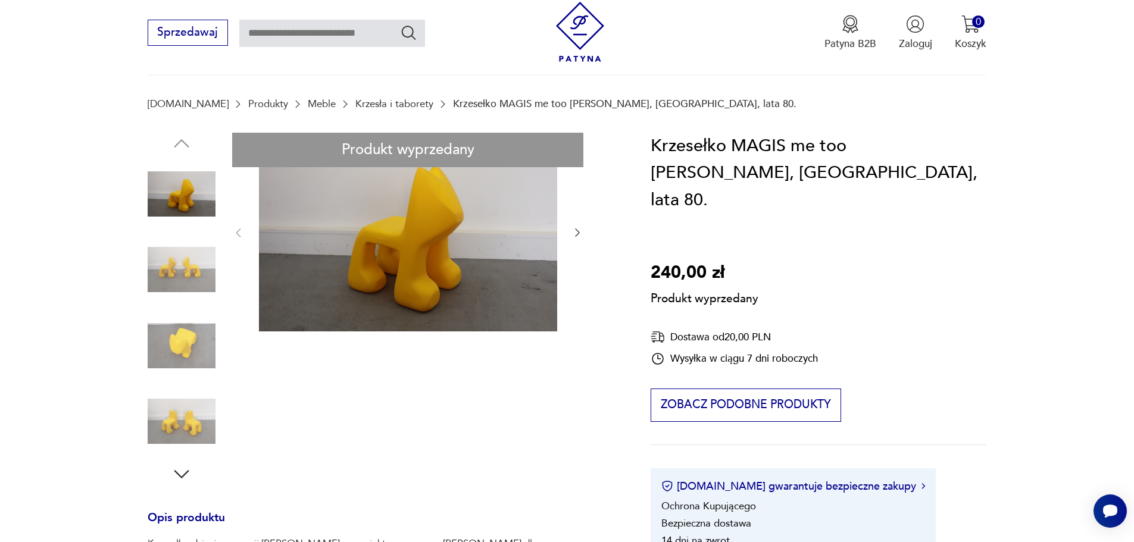
scroll to position [238, 0]
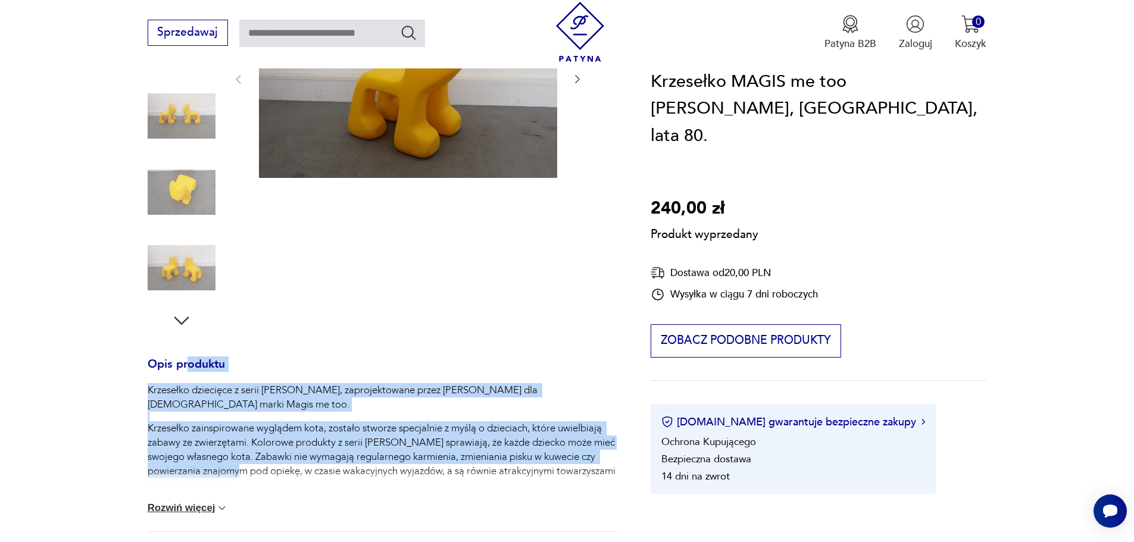
drag, startPoint x: 188, startPoint y: 383, endPoint x: 230, endPoint y: 463, distance: 90.0
click at [230, 463] on p "Krzesełko zainspirowane wyglądem kota, zostało stworze specjalnie z myślą o dzi…" at bounding box center [382, 457] width 469 height 71
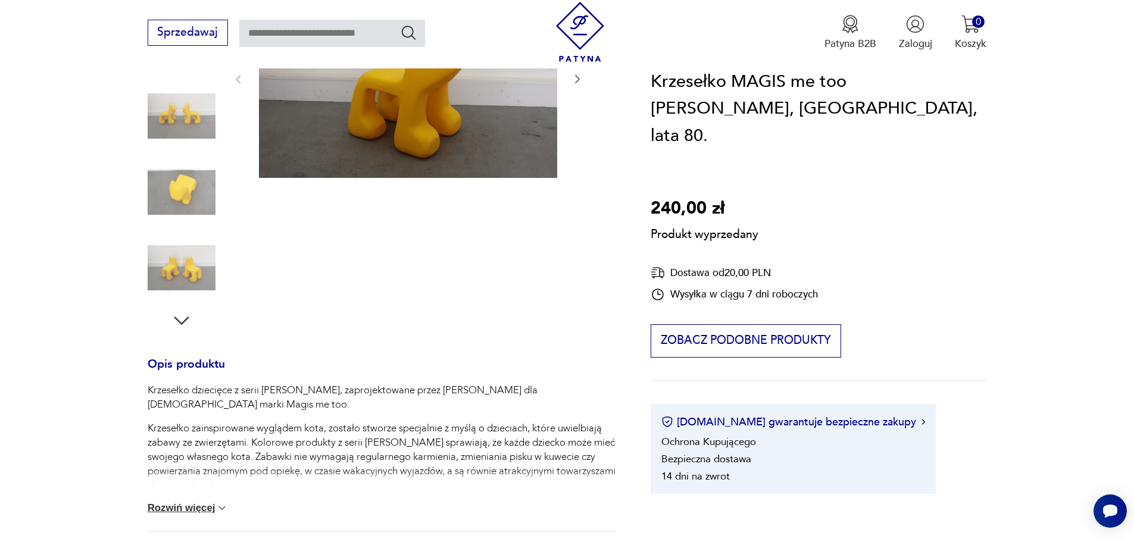
click at [213, 510] on button "Rozwiń więcej" at bounding box center [188, 509] width 81 height 12
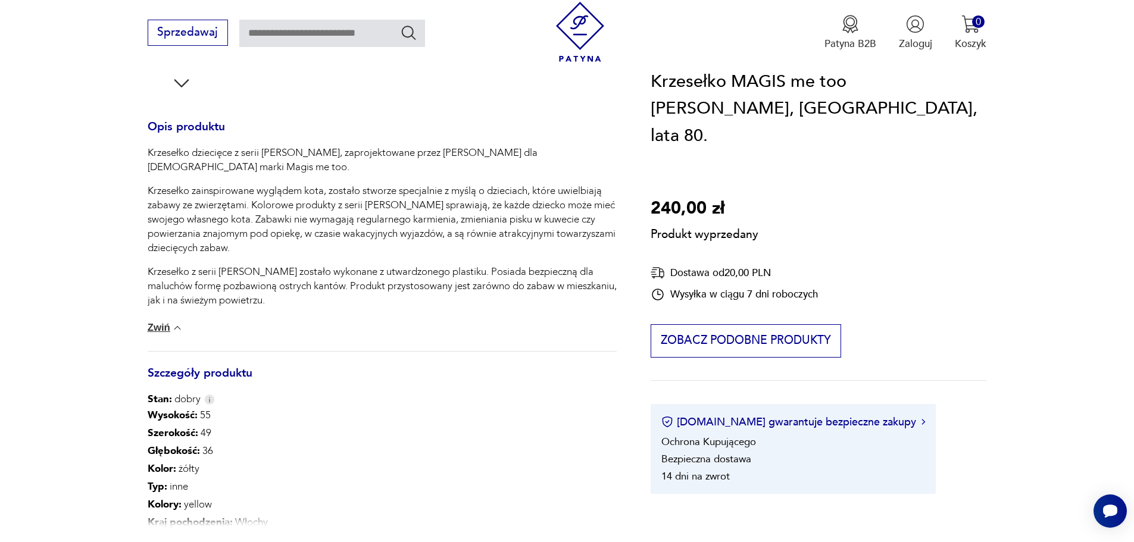
scroll to position [476, 0]
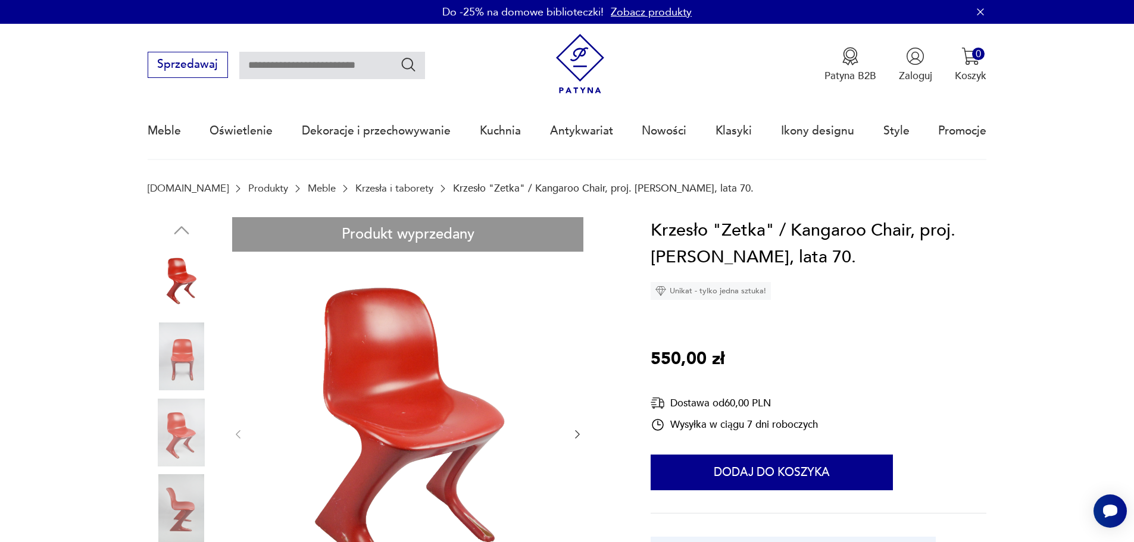
click at [304, 68] on input "text" at bounding box center [332, 65] width 186 height 27
type input "*****"
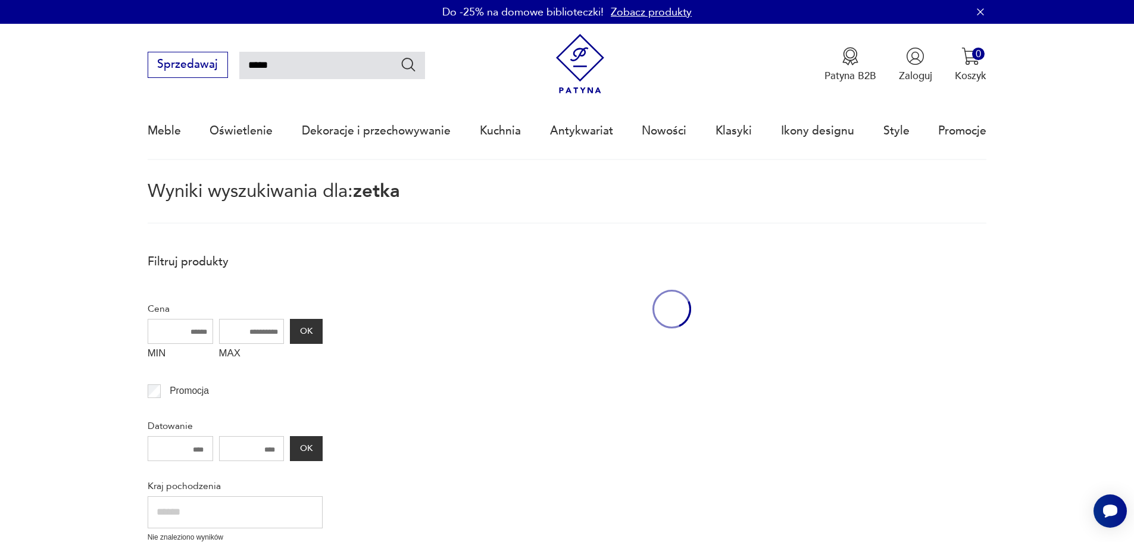
scroll to position [68, 0]
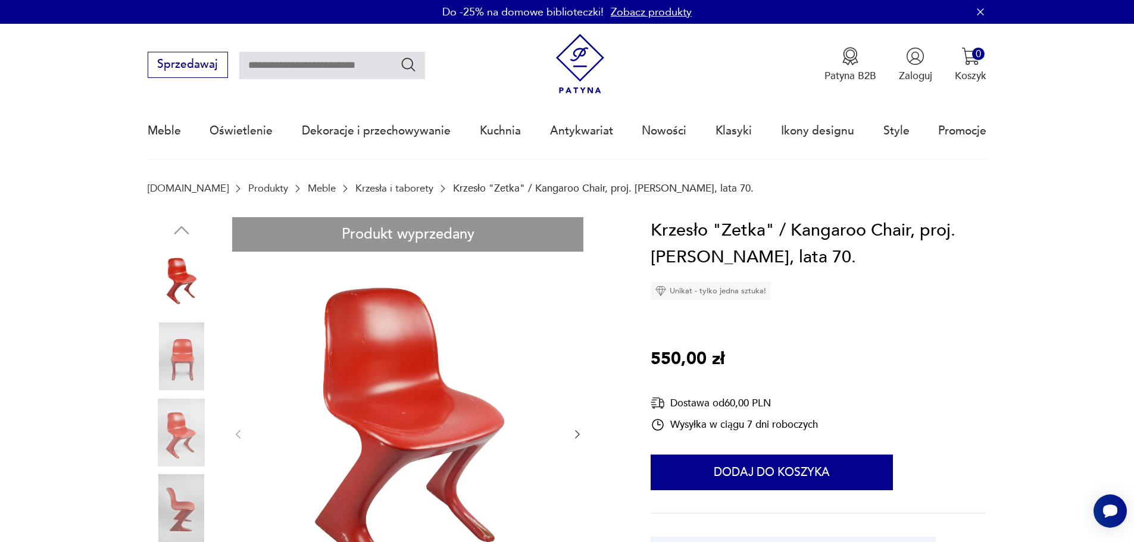
click at [186, 353] on img at bounding box center [182, 357] width 68 height 68
